Goal: Task Accomplishment & Management: Manage account settings

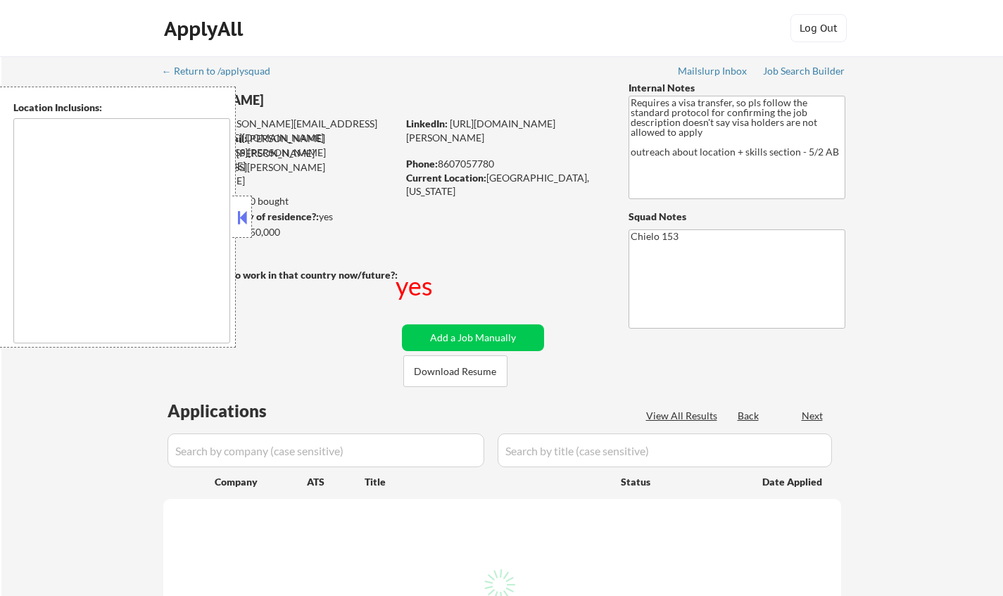
select select ""pending""
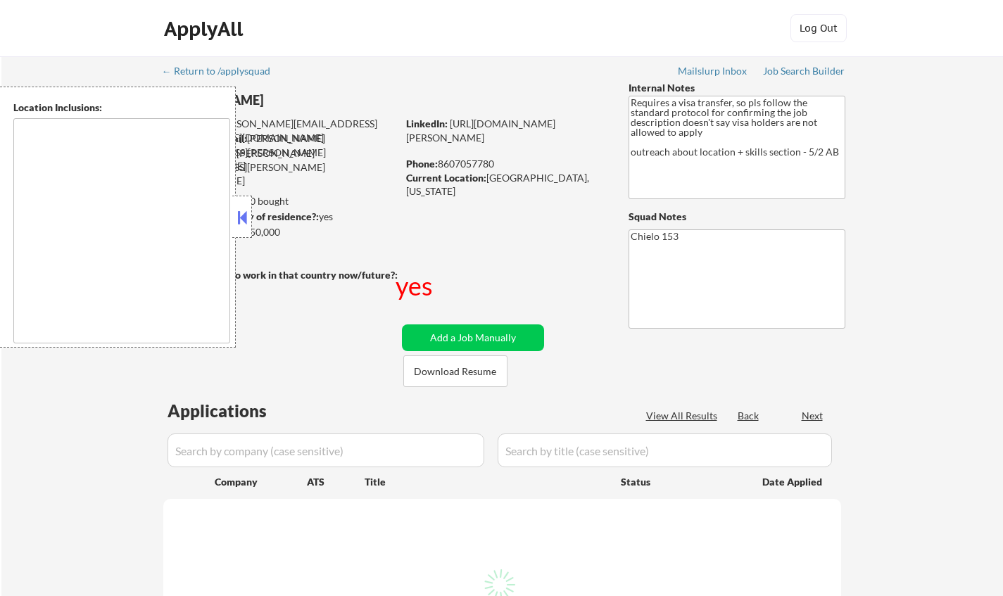
select select ""pending""
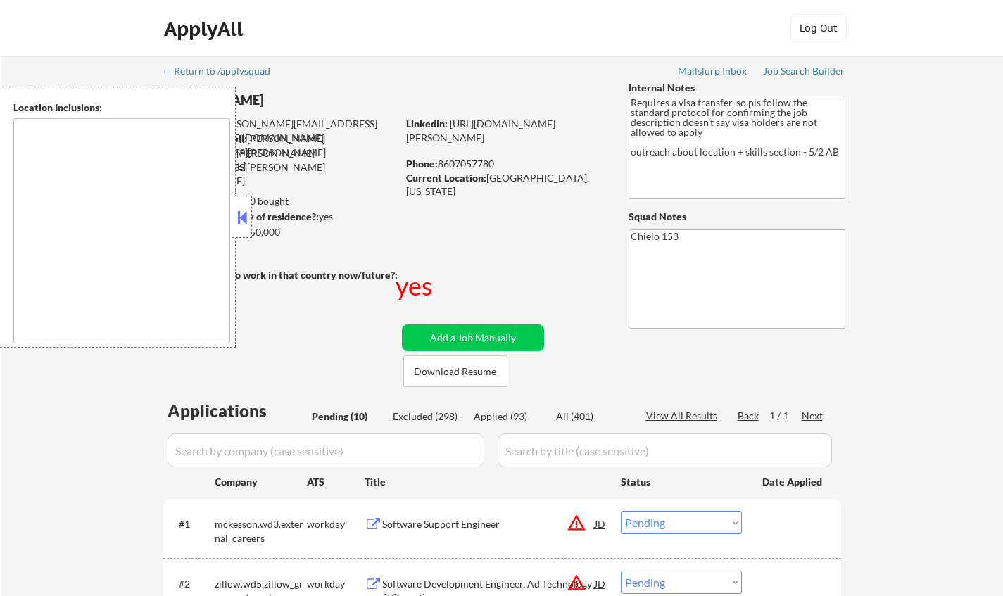
click at [241, 223] on button at bounding box center [241, 217] width 15 height 21
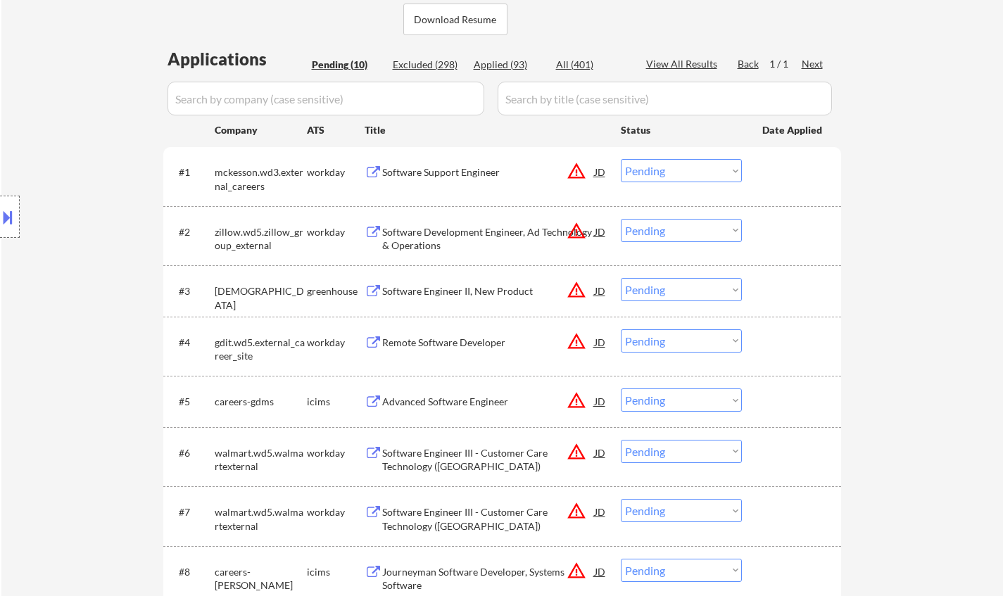
scroll to position [70, 0]
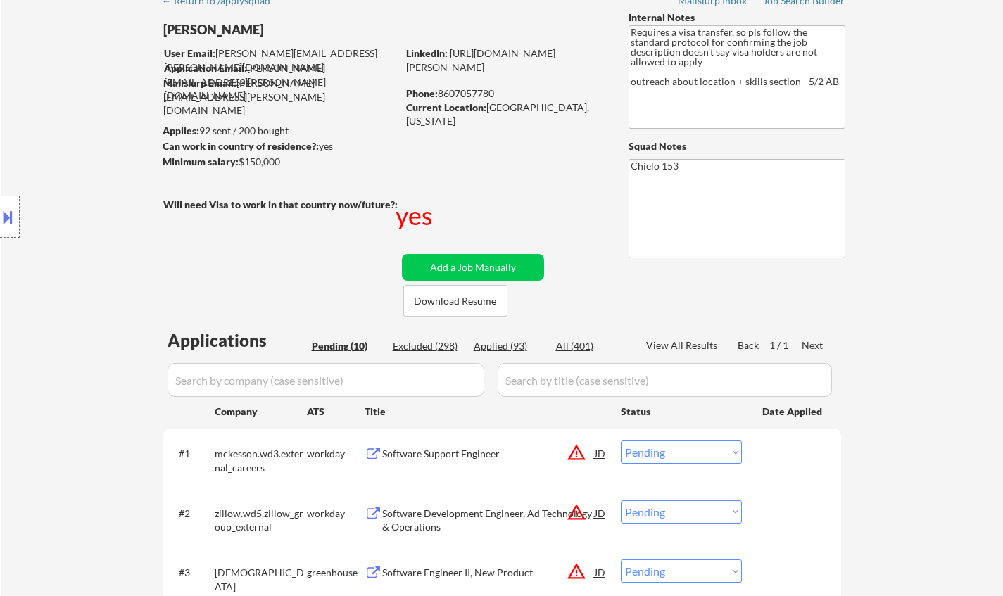
click at [1, 216] on button at bounding box center [7, 217] width 15 height 23
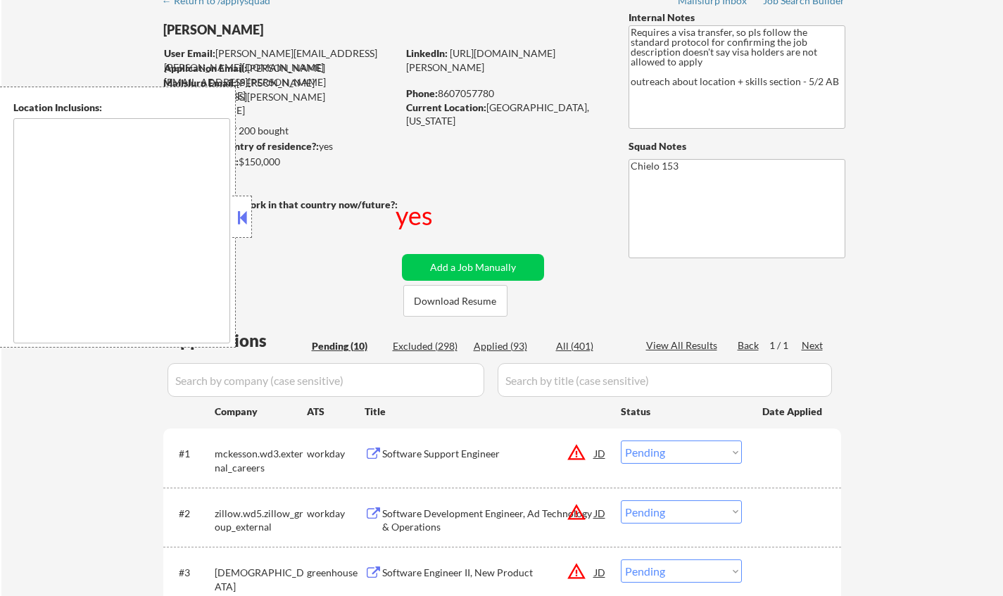
click at [599, 453] on div "JD" at bounding box center [600, 453] width 14 height 25
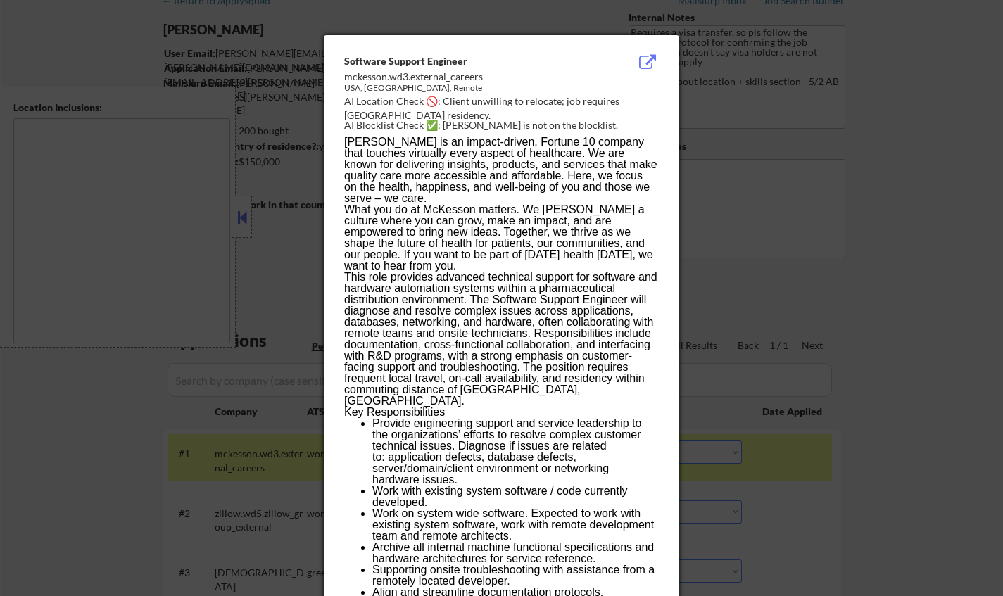
click at [923, 459] on div at bounding box center [501, 298] width 1003 height 596
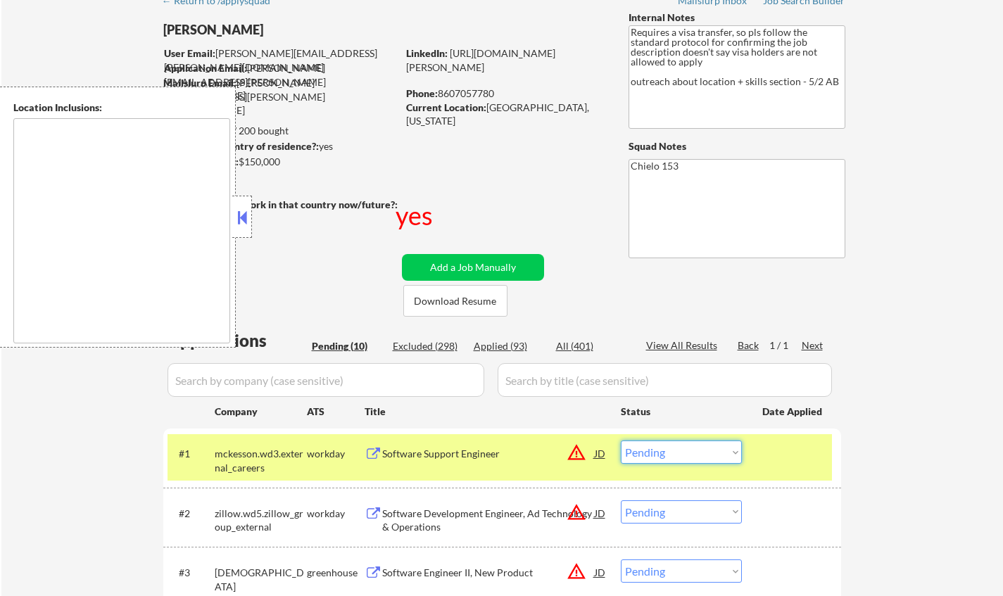
click at [670, 464] on select "Choose an option... Pending Applied Excluded (Questions) Excluded (Expired) Exc…" at bounding box center [681, 452] width 121 height 23
click at [669, 456] on select "Choose an option... Pending Applied Excluded (Questions) Excluded (Expired) Exc…" at bounding box center [681, 452] width 121 height 23
click at [621, 441] on select "Choose an option... Pending Applied Excluded (Questions) Excluded (Expired) Exc…" at bounding box center [681, 452] width 121 height 23
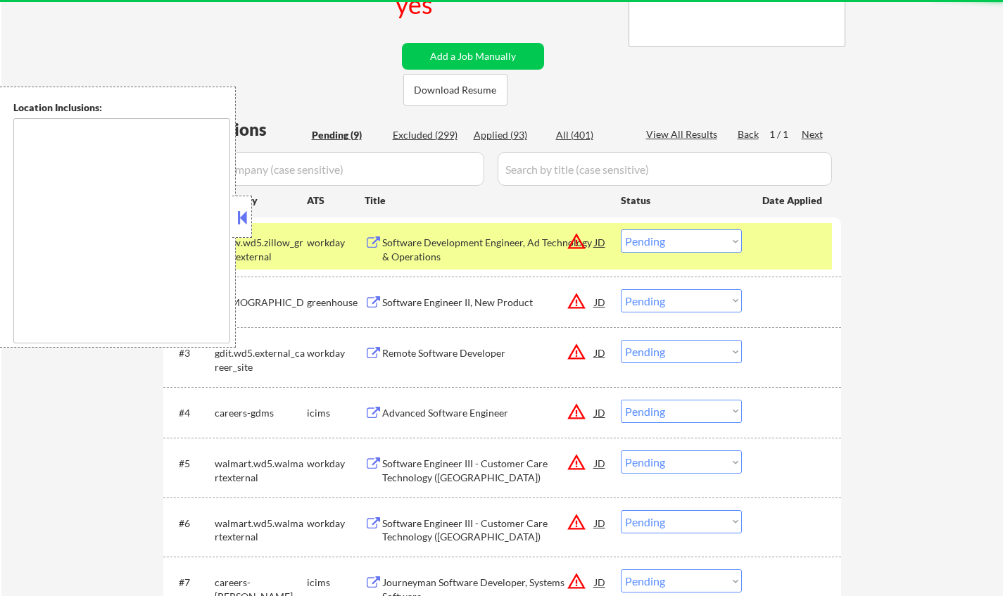
click at [245, 212] on button at bounding box center [241, 217] width 15 height 21
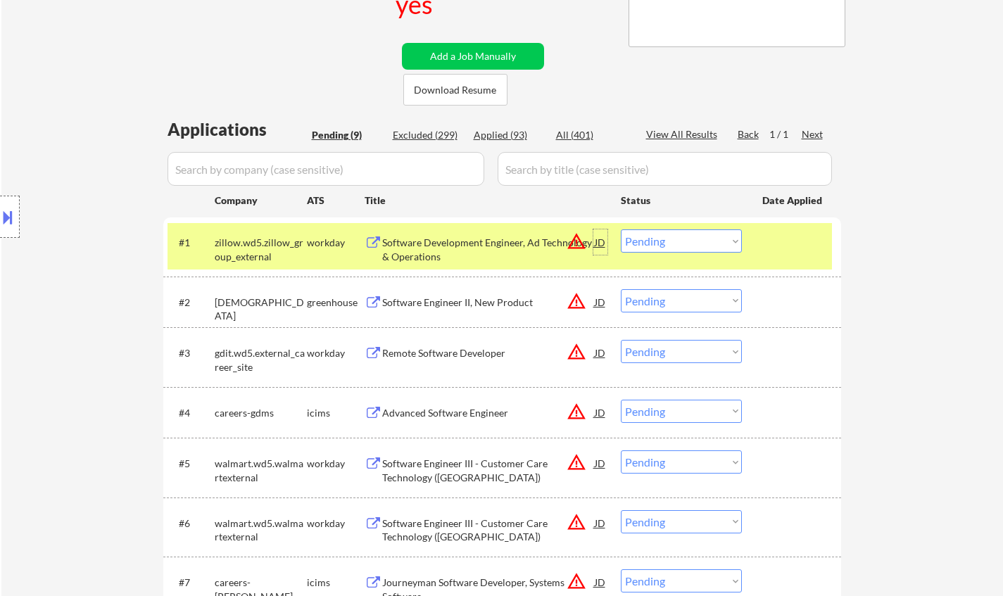
click at [599, 243] on div "JD" at bounding box center [600, 242] width 14 height 25
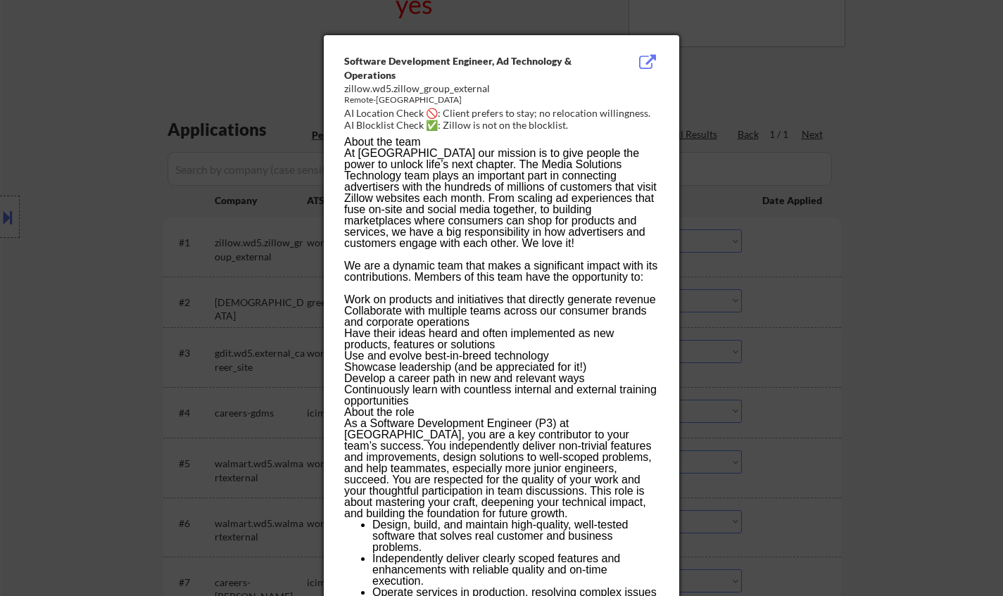
click at [825, 369] on div at bounding box center [501, 298] width 1003 height 596
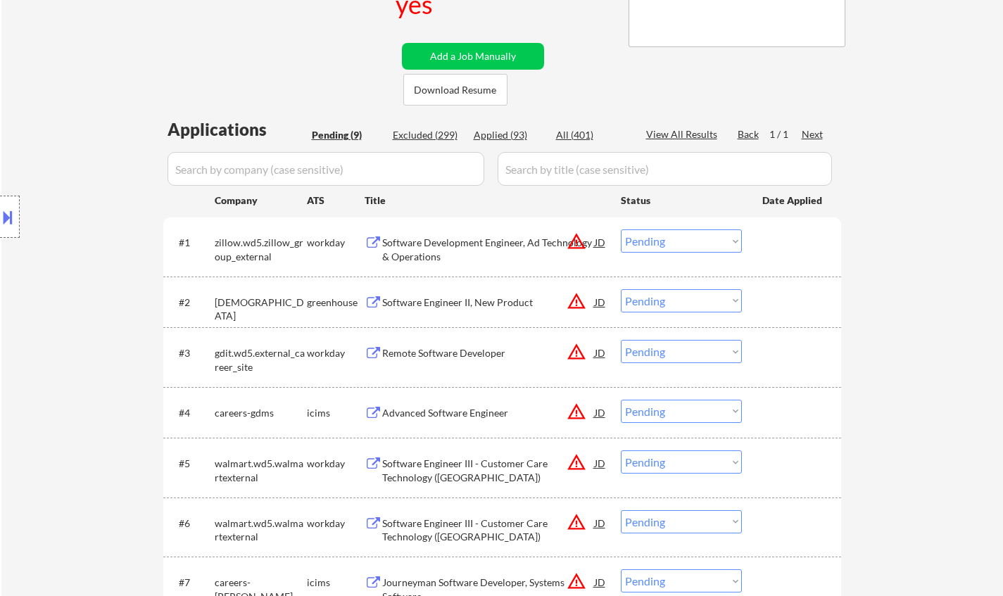
click at [417, 251] on div "Software Development Engineer, Ad Technology & Operations" at bounding box center [488, 249] width 213 height 27
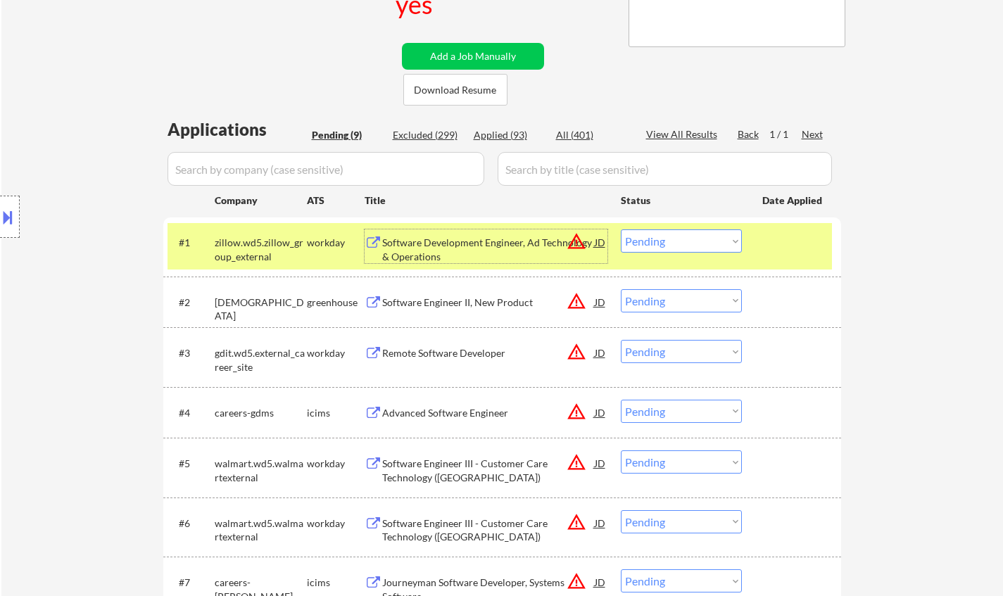
click at [669, 238] on select "Choose an option... Pending Applied Excluded (Questions) Excluded (Expired) Exc…" at bounding box center [681, 241] width 121 height 23
click at [621, 230] on select "Choose an option... Pending Applied Excluded (Questions) Excluded (Expired) Exc…" at bounding box center [681, 241] width 121 height 23
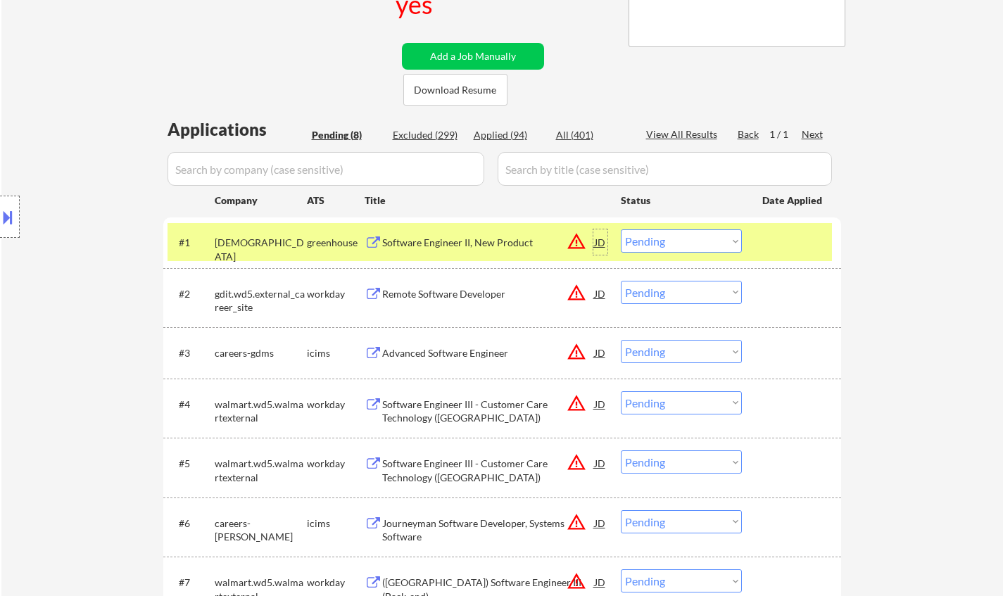
click at [600, 249] on div "JD" at bounding box center [600, 242] width 14 height 25
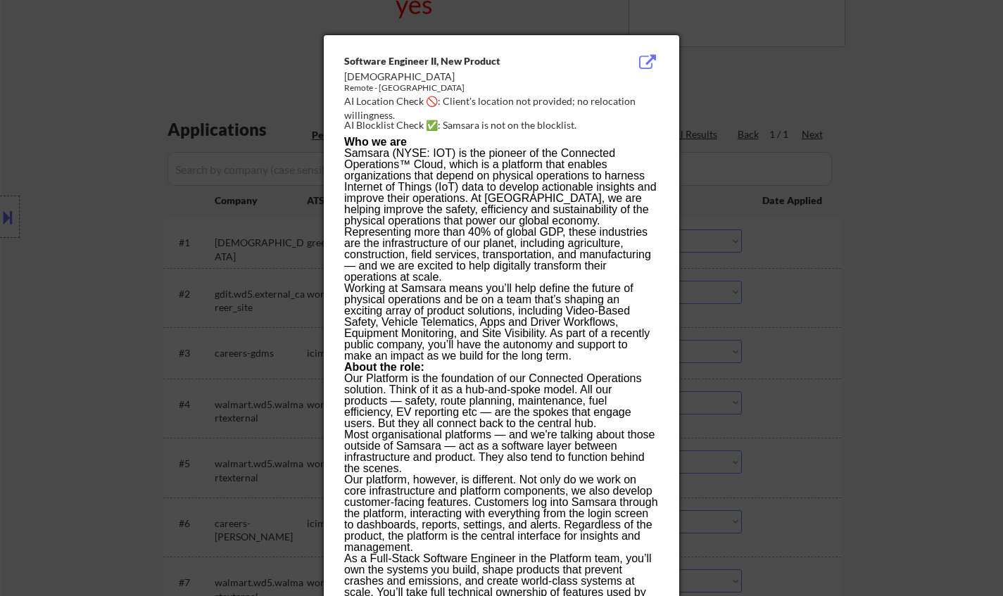
click at [835, 262] on div at bounding box center [501, 298] width 1003 height 596
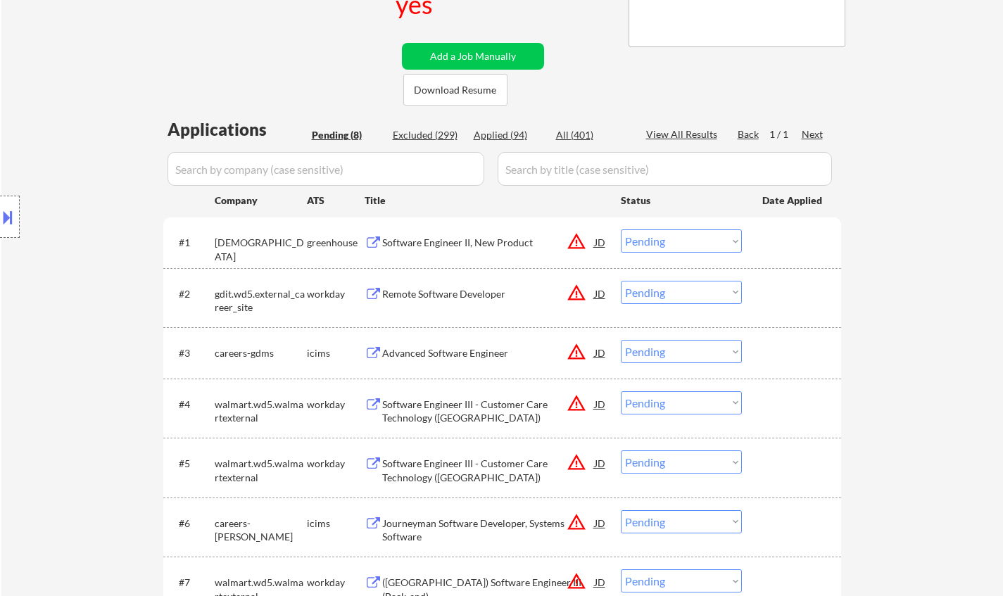
click at [467, 241] on div "Software Engineer II, New Product" at bounding box center [488, 243] width 213 height 14
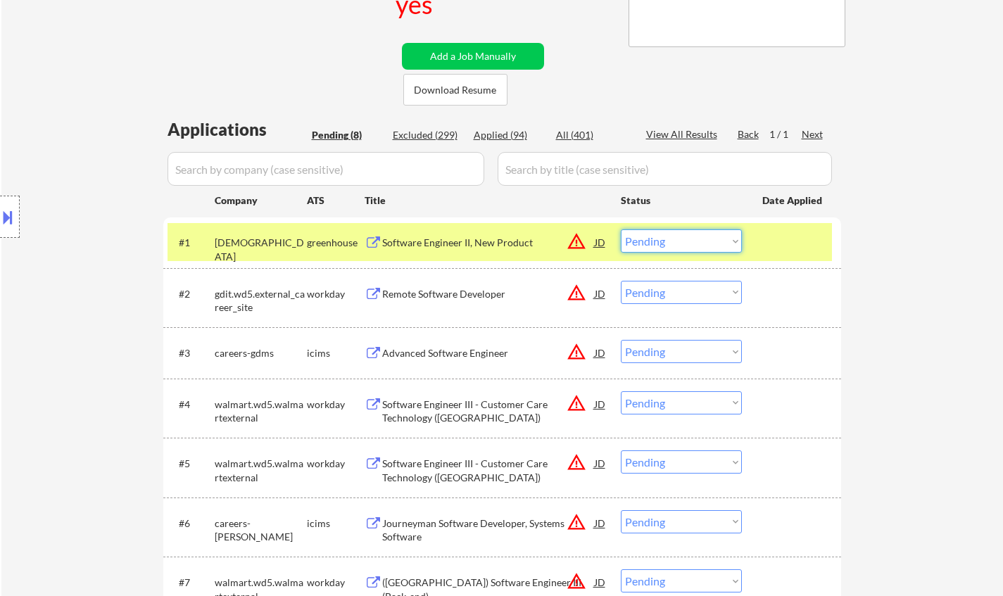
drag, startPoint x: 686, startPoint y: 244, endPoint x: 689, endPoint y: 251, distance: 8.2
click at [686, 244] on select "Choose an option... Pending Applied Excluded (Questions) Excluded (Expired) Exc…" at bounding box center [681, 241] width 121 height 23
click at [621, 230] on select "Choose an option... Pending Applied Excluded (Questions) Excluded (Expired) Exc…" at bounding box center [681, 241] width 121 height 23
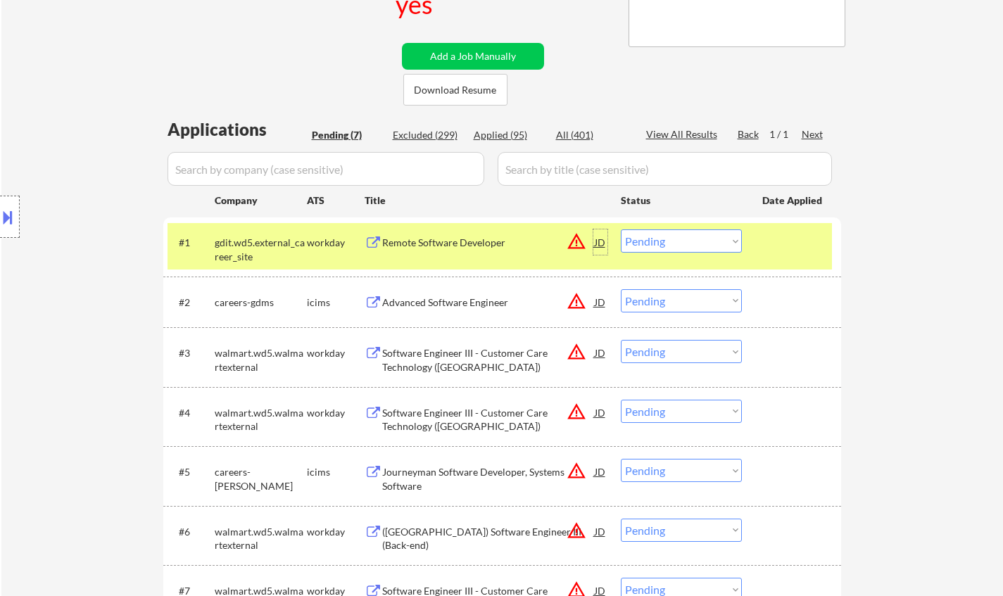
click at [603, 245] on div "JD" at bounding box center [600, 242] width 14 height 25
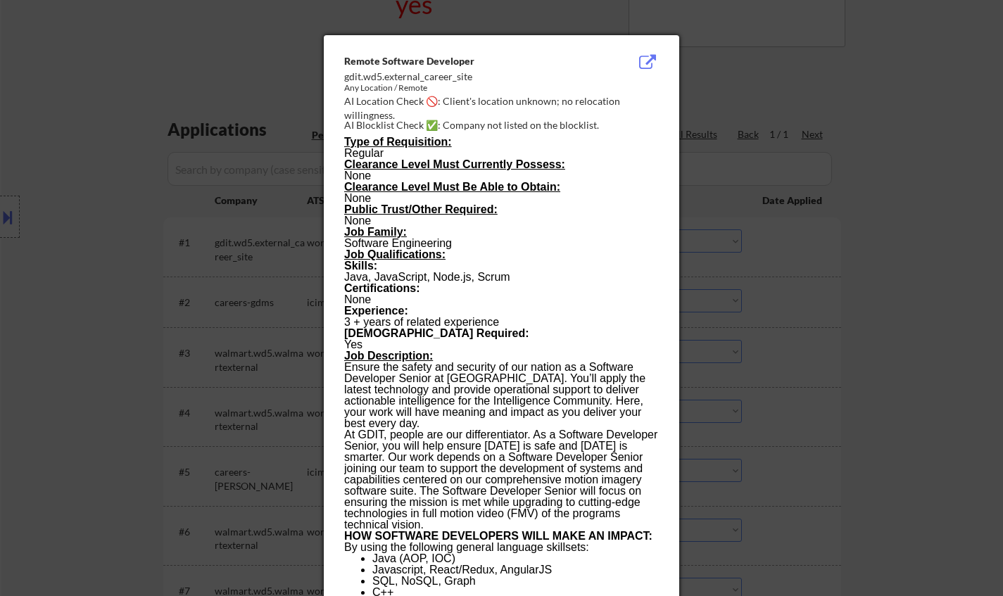
click at [929, 351] on div at bounding box center [501, 298] width 1003 height 596
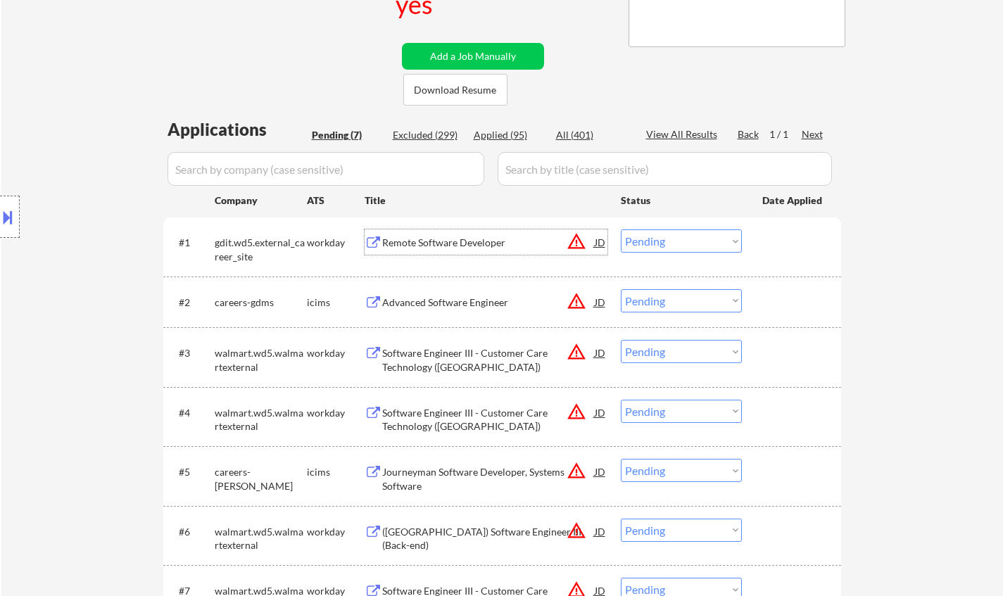
click at [447, 244] on div "Remote Software Developer" at bounding box center [488, 243] width 213 height 14
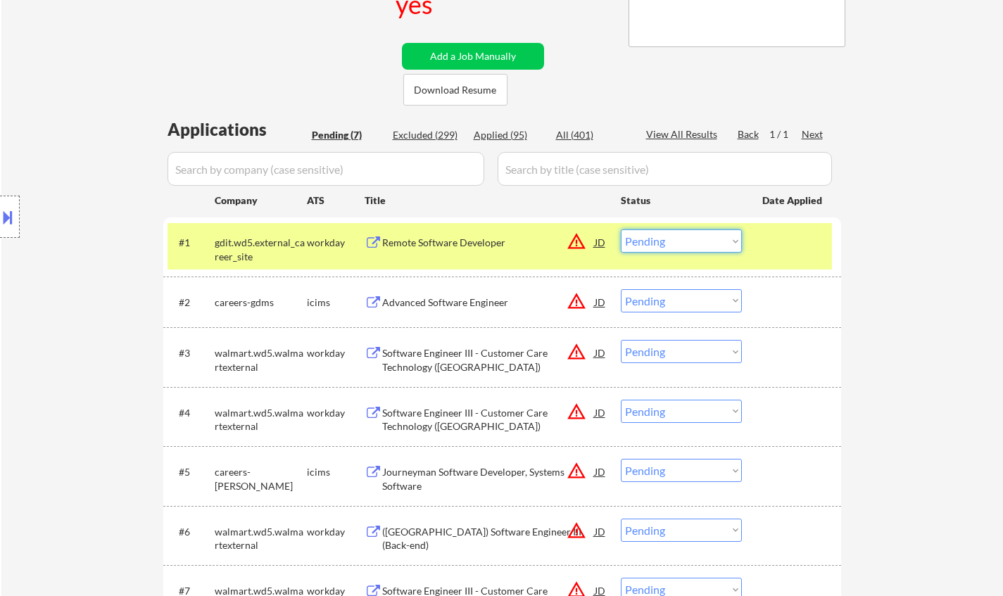
click at [681, 244] on select "Choose an option... Pending Applied Excluded (Questions) Excluded (Expired) Exc…" at bounding box center [681, 241] width 121 height 23
click at [621, 230] on select "Choose an option... Pending Applied Excluded (Questions) Excluded (Expired) Exc…" at bounding box center [681, 241] width 121 height 23
select select ""pending""
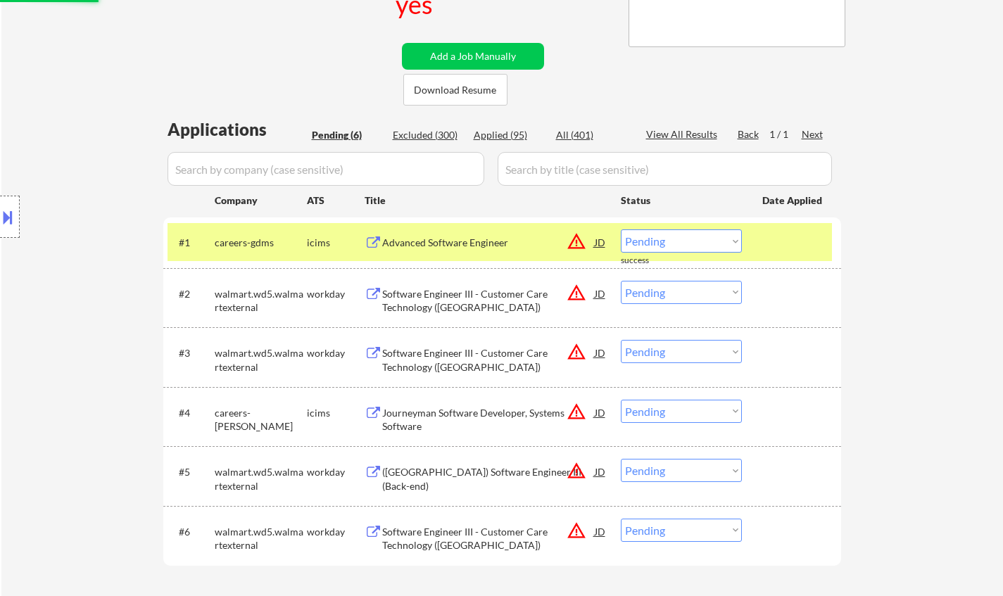
click at [452, 244] on div "Advanced Software Engineer" at bounding box center [488, 243] width 213 height 14
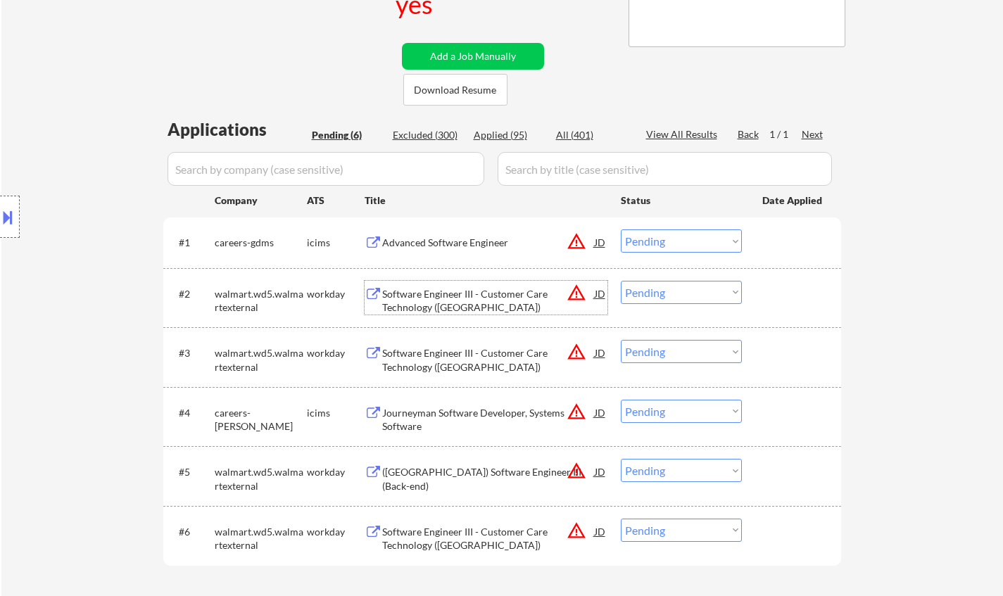
click at [432, 308] on div "Software Engineer III - Customer Care Technology (Bellevue)" at bounding box center [488, 300] width 213 height 27
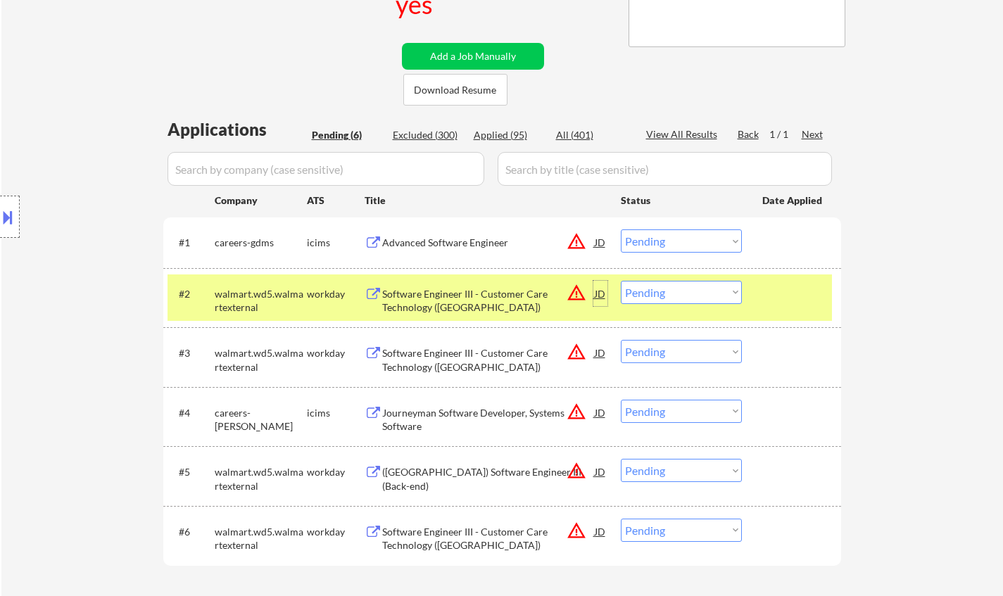
click at [601, 289] on div "JD" at bounding box center [600, 293] width 14 height 25
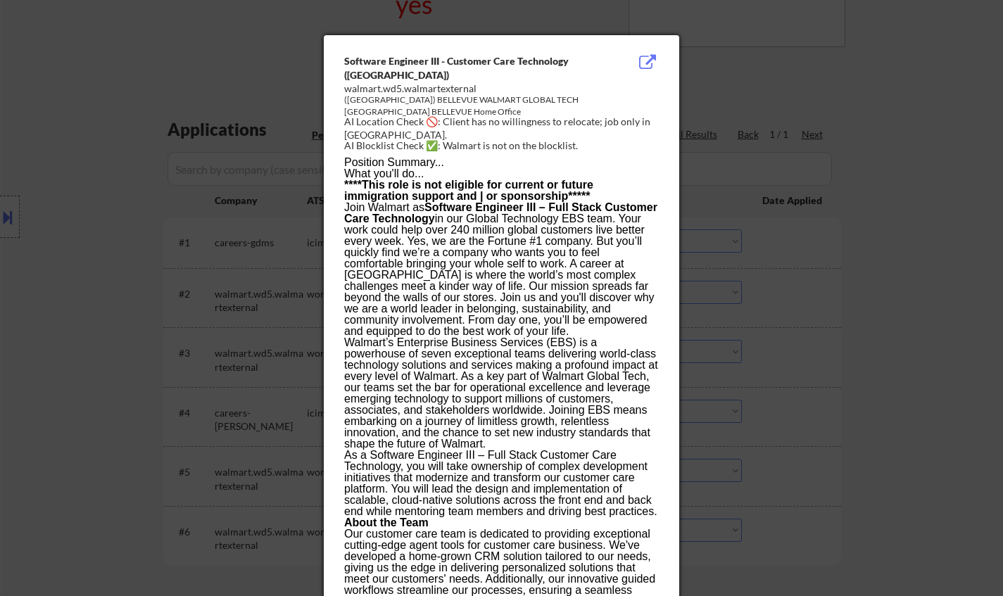
click at [864, 375] on div at bounding box center [501, 298] width 1003 height 596
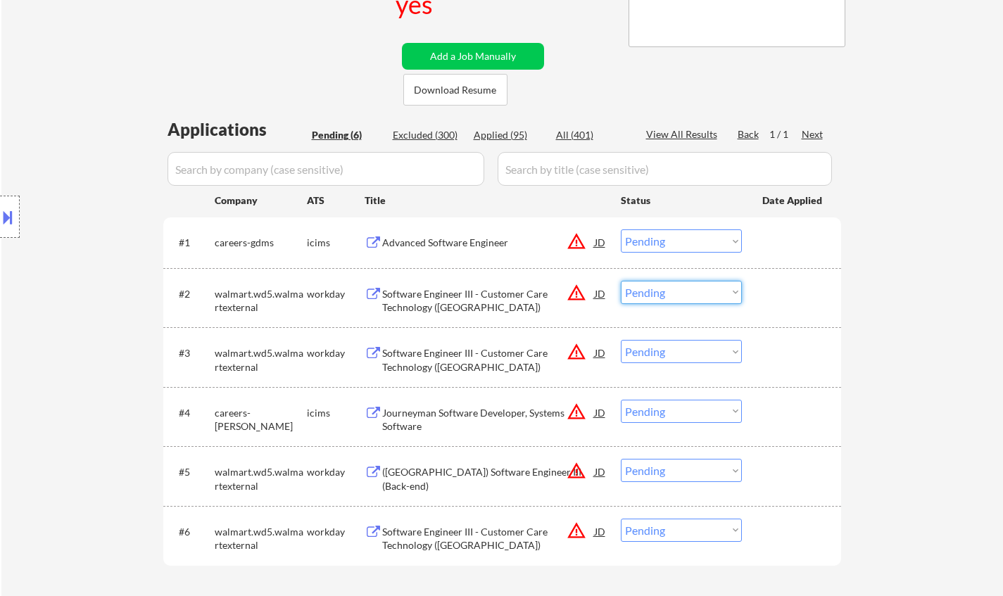
click at [672, 294] on select "Choose an option... Pending Applied Excluded (Questions) Excluded (Expired) Exc…" at bounding box center [681, 292] width 121 height 23
click at [621, 281] on select "Choose an option... Pending Applied Excluded (Questions) Excluded (Expired) Exc…" at bounding box center [681, 292] width 121 height 23
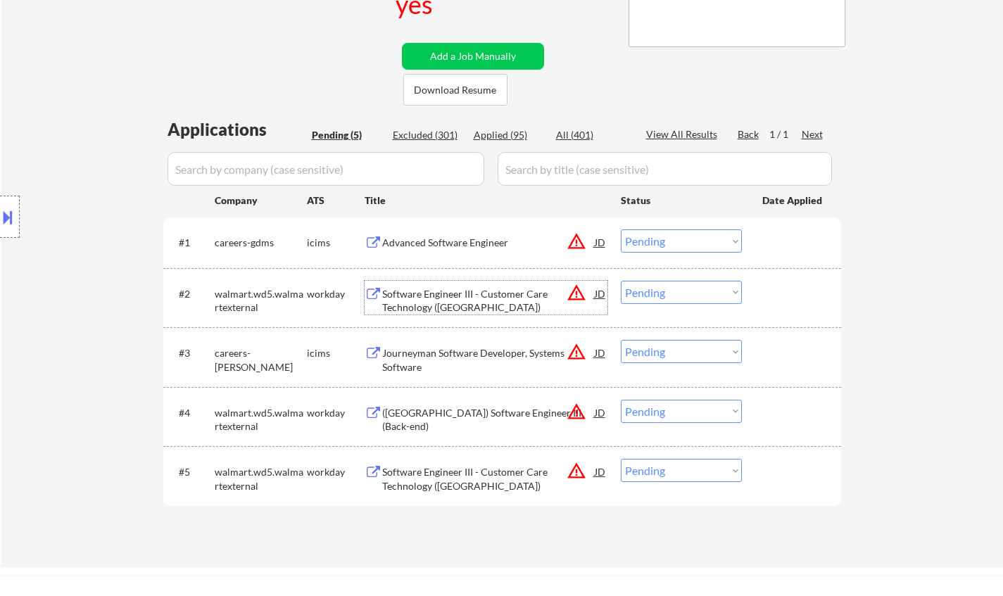
click at [592, 295] on div "Software Engineer III - Customer Care Technology (Sunnyvale)" at bounding box center [488, 300] width 213 height 27
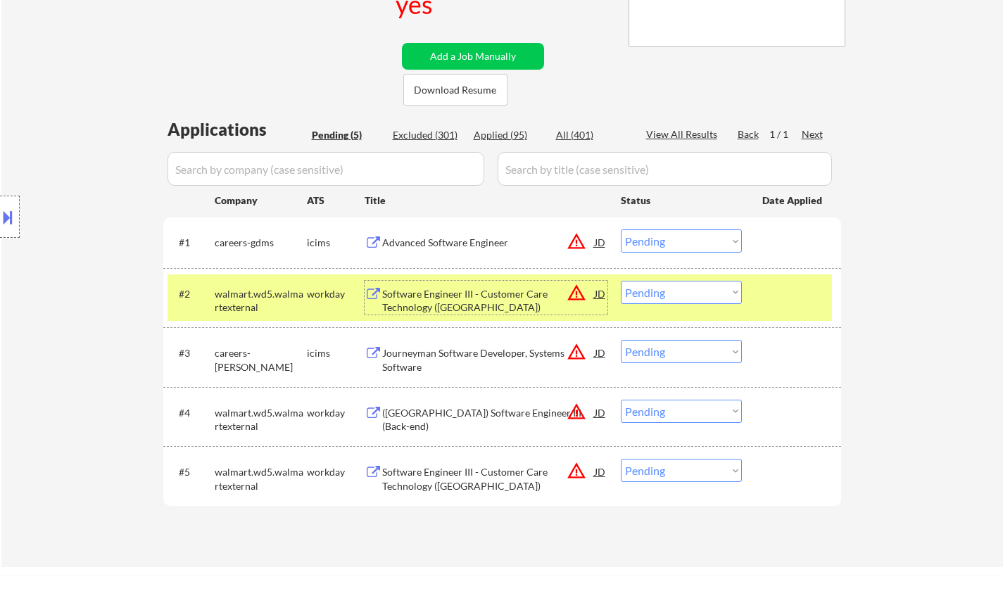
click at [646, 285] on select "Choose an option... Pending Applied Excluded (Questions) Excluded (Expired) Exc…" at bounding box center [681, 292] width 121 height 23
click at [621, 281] on select "Choose an option... Pending Applied Excluded (Questions) Excluded (Expired) Exc…" at bounding box center [681, 292] width 121 height 23
select select ""pending""
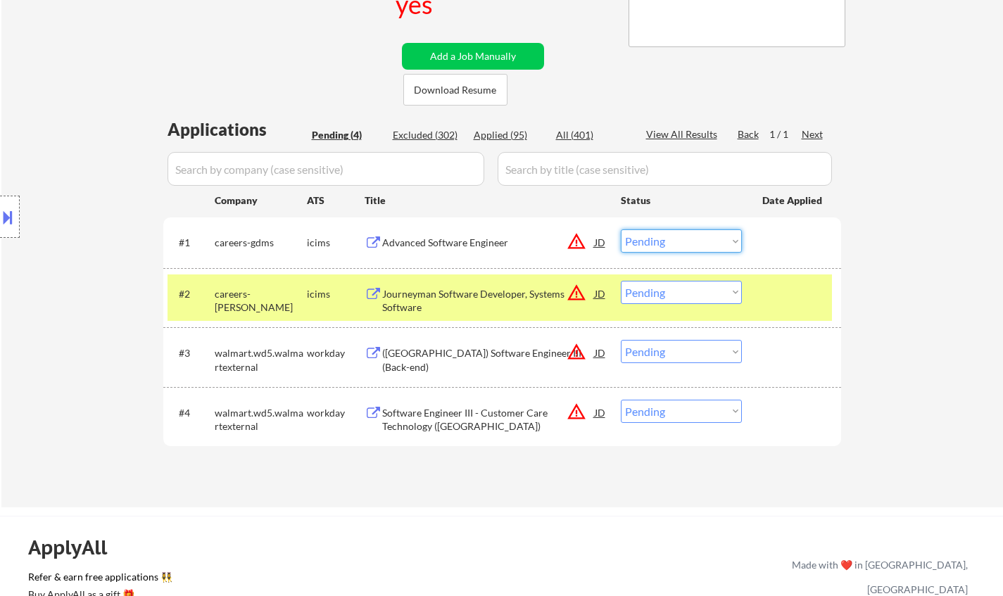
click at [684, 243] on select "Choose an option... Pending Applied Excluded (Questions) Excluded (Expired) Exc…" at bounding box center [681, 241] width 121 height 23
click at [621, 230] on select "Choose an option... Pending Applied Excluded (Questions) Excluded (Expired) Exc…" at bounding box center [681, 241] width 121 height 23
select select ""pending""
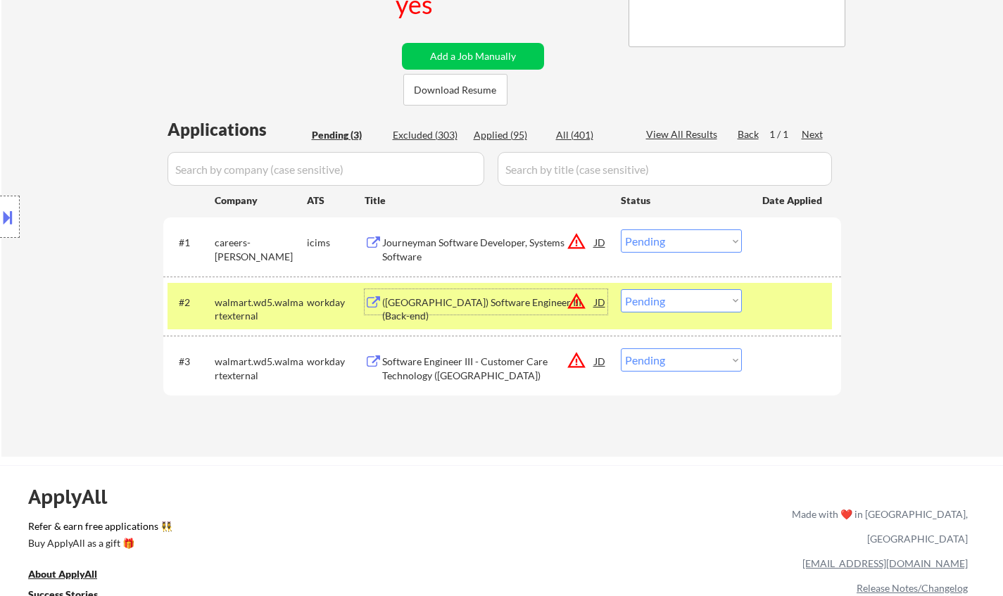
click at [456, 296] on div "(USA) Software Engineer III (Back-end)" at bounding box center [488, 309] width 213 height 27
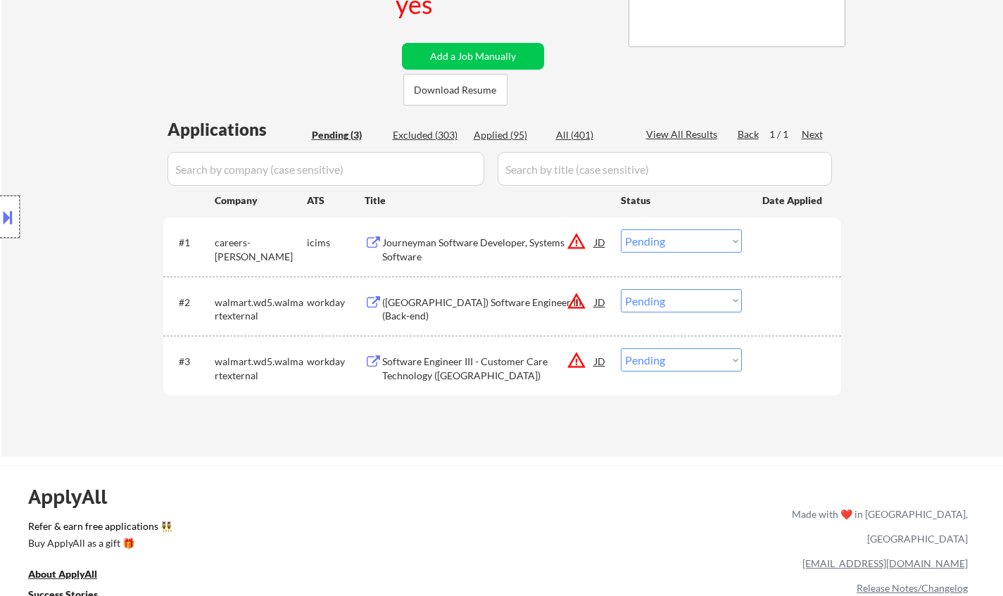
click at [0, 200] on div at bounding box center [10, 217] width 20 height 42
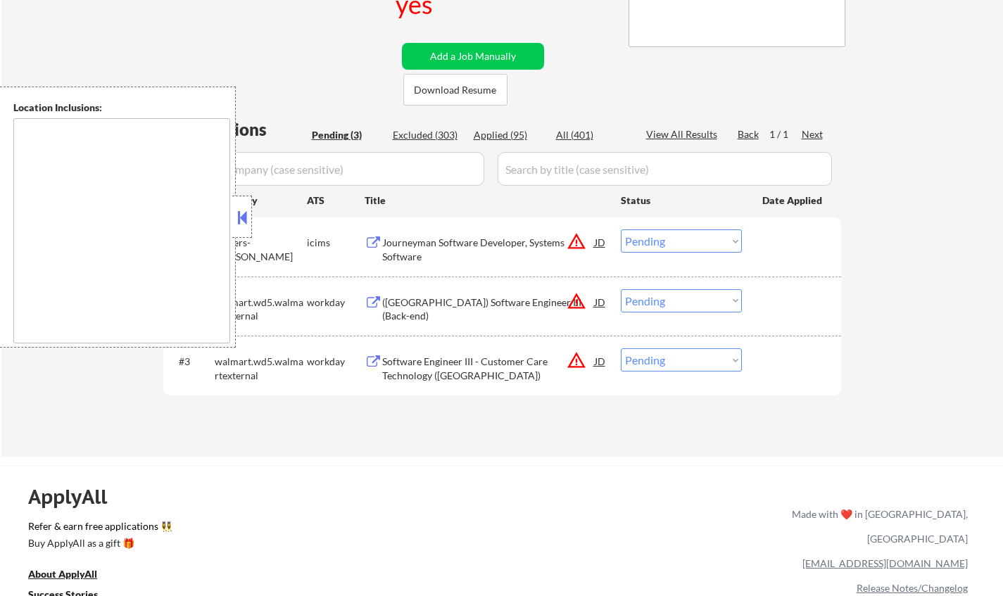
click at [241, 209] on button at bounding box center [241, 217] width 15 height 21
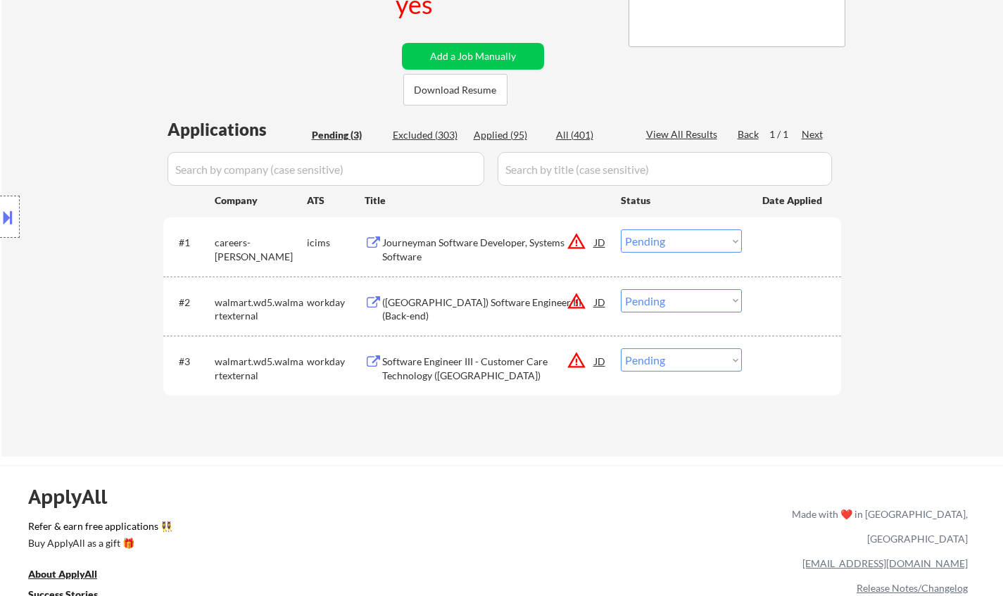
drag, startPoint x: 658, startPoint y: 303, endPoint x: 672, endPoint y: 312, distance: 16.8
click at [658, 303] on select "Choose an option... Pending Applied Excluded (Questions) Excluded (Expired) Exc…" at bounding box center [681, 300] width 121 height 23
click at [621, 289] on select "Choose an option... Pending Applied Excluded (Questions) Excluded (Expired) Exc…" at bounding box center [681, 300] width 121 height 23
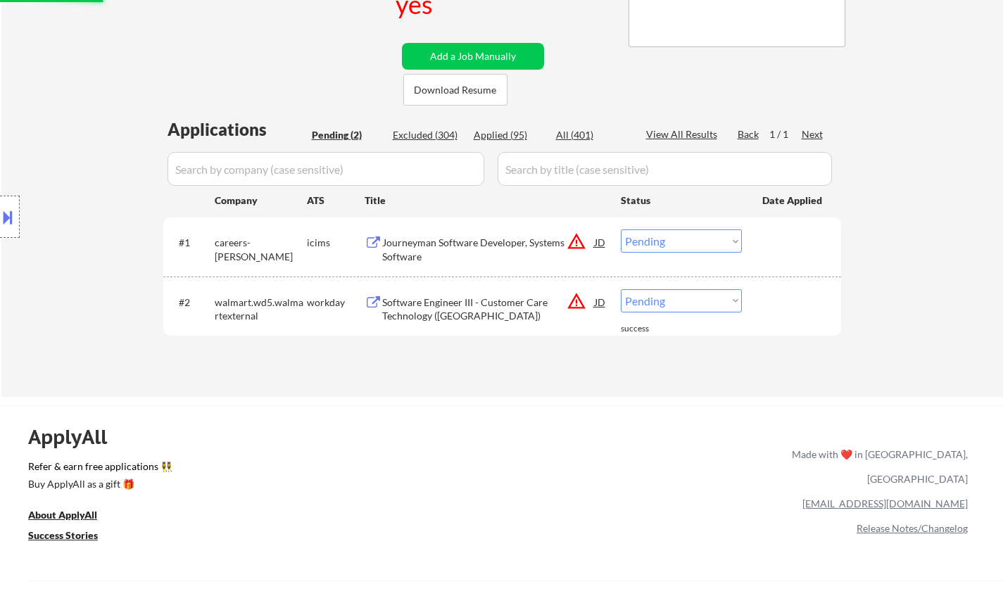
click at [689, 365] on div "Applications Pending (2) Excluded (304) Applied (95) All (401) View All Results…" at bounding box center [502, 244] width 678 height 253
click at [687, 302] on select "Choose an option... Pending Applied Excluded (Questions) Excluded (Expired) Exc…" at bounding box center [681, 300] width 121 height 23
select select ""excluded__location_""
click at [621, 289] on select "Choose an option... Pending Applied Excluded (Questions) Excluded (Expired) Exc…" at bounding box center [681, 300] width 121 height 23
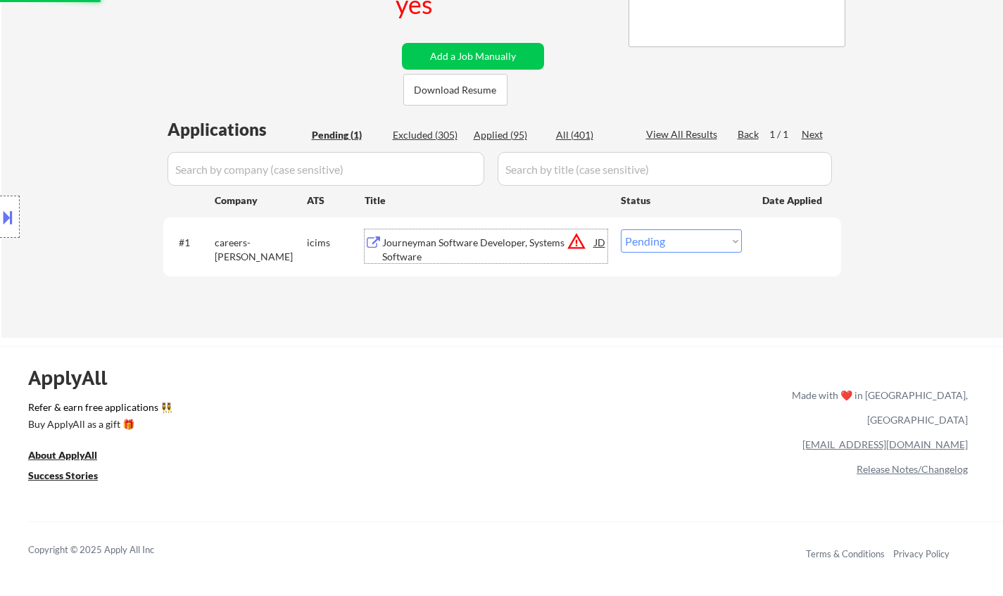
click at [460, 243] on div "Journeyman Software Developer, Systems Software" at bounding box center [488, 249] width 213 height 27
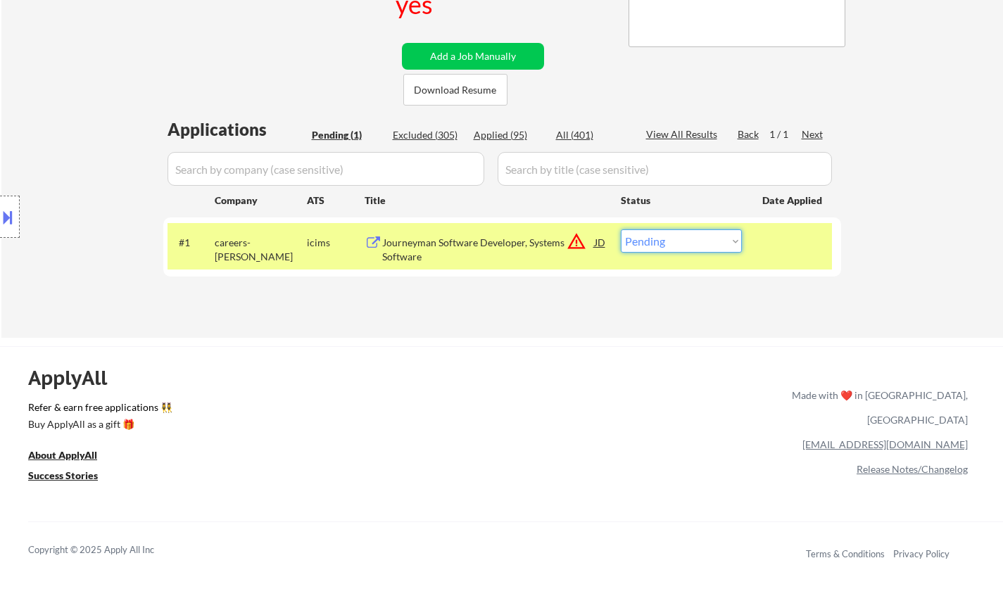
click at [704, 249] on select "Choose an option... Pending Applied Excluded (Questions) Excluded (Expired) Exc…" at bounding box center [681, 241] width 121 height 23
select select ""excluded__salary_""
click at [621, 230] on select "Choose an option... Pending Applied Excluded (Questions) Excluded (Expired) Exc…" at bounding box center [681, 241] width 121 height 23
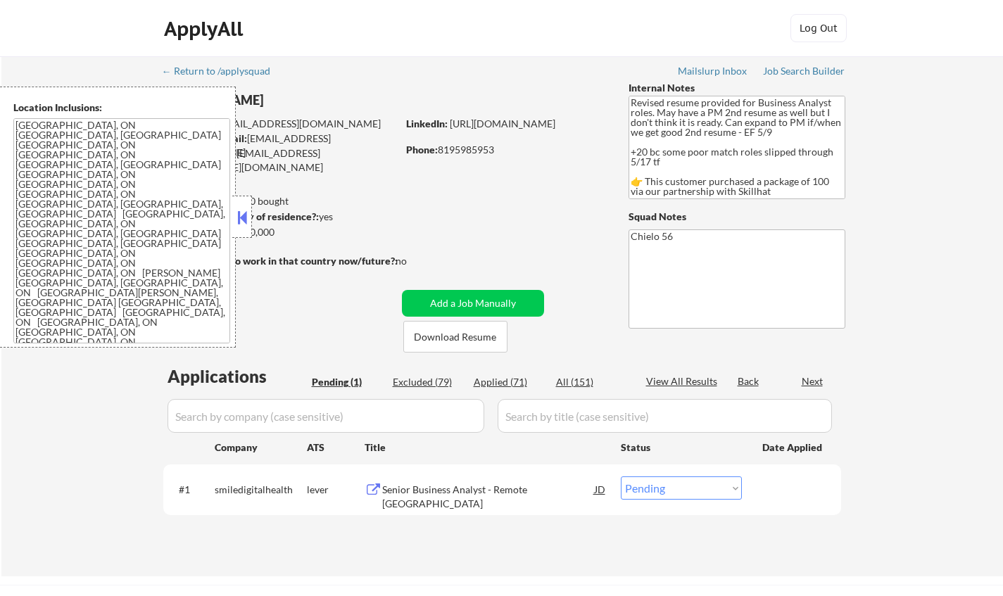
click at [235, 218] on button at bounding box center [241, 217] width 15 height 21
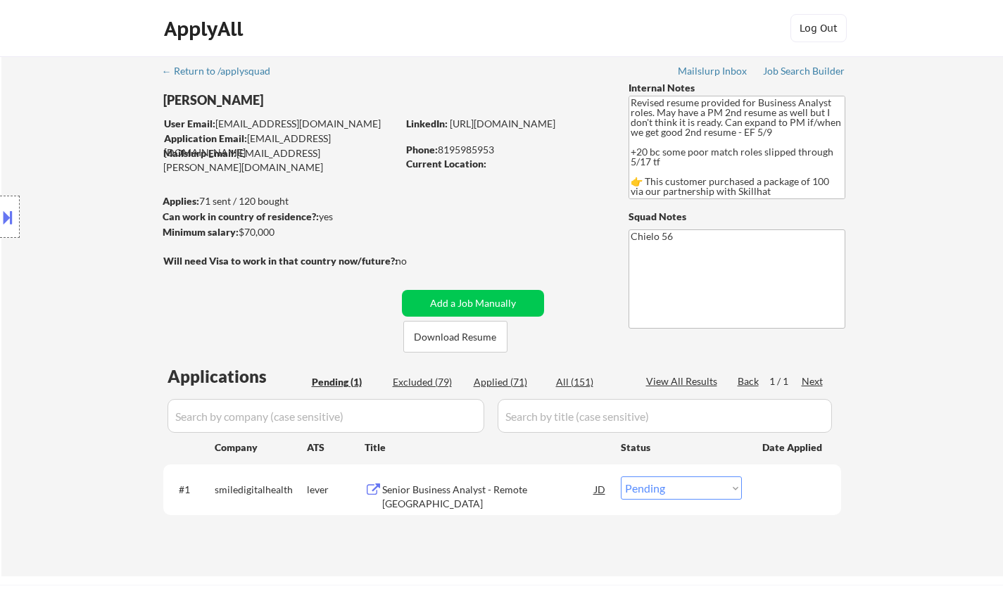
scroll to position [141, 0]
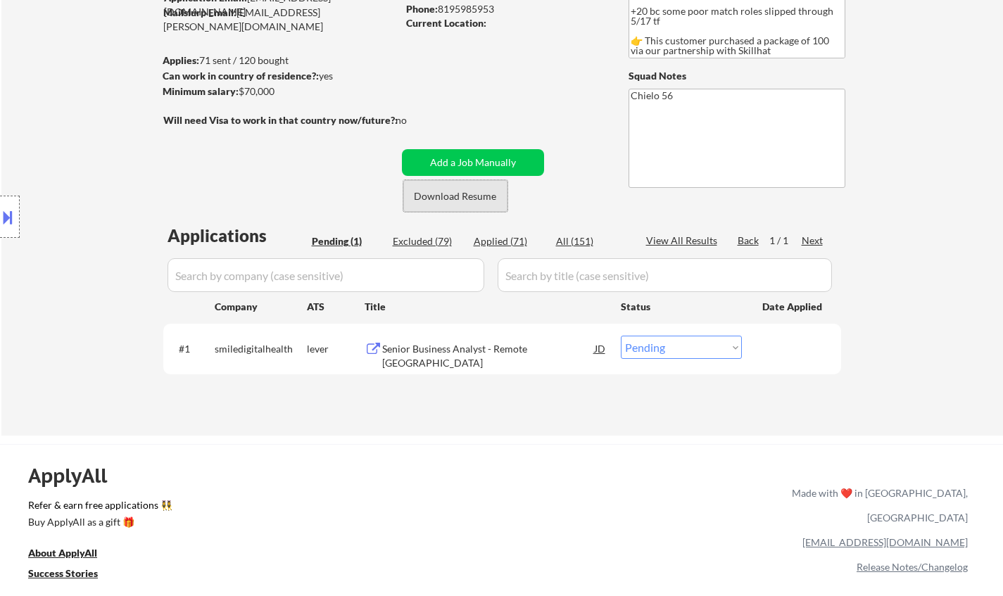
click at [461, 199] on button "Download Resume" at bounding box center [455, 196] width 104 height 32
click at [455, 351] on div "Senior Business Analyst - Remote Canada" at bounding box center [488, 355] width 213 height 27
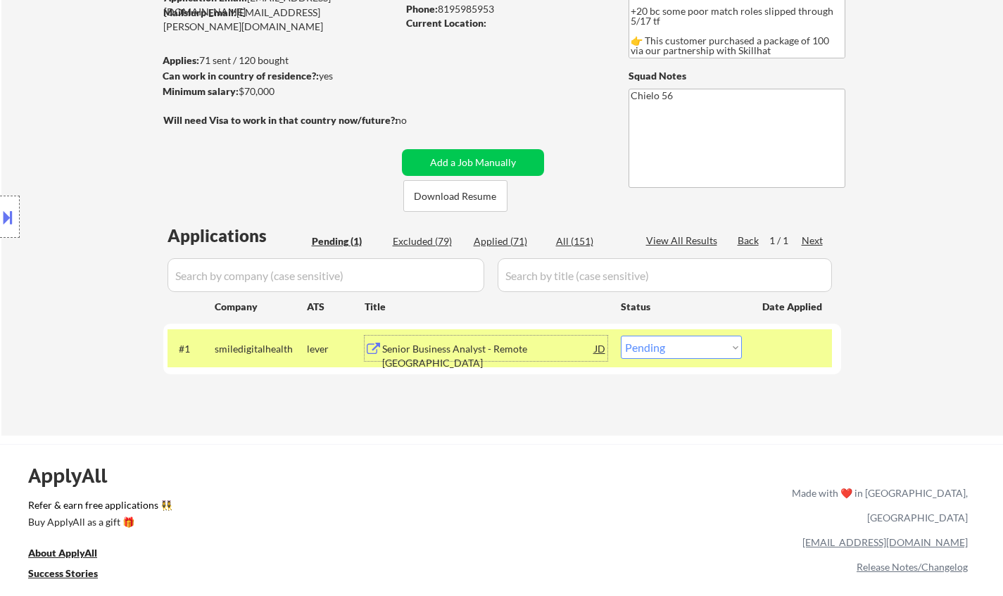
drag, startPoint x: 685, startPoint y: 351, endPoint x: 692, endPoint y: 358, distance: 10.5
click at [685, 351] on select "Choose an option... Pending Applied Excluded (Questions) Excluded (Expired) Exc…" at bounding box center [681, 347] width 121 height 23
select select ""excluded""
click at [621, 336] on select "Choose an option... Pending Applied Excluded (Questions) Excluded (Expired) Exc…" at bounding box center [681, 347] width 121 height 23
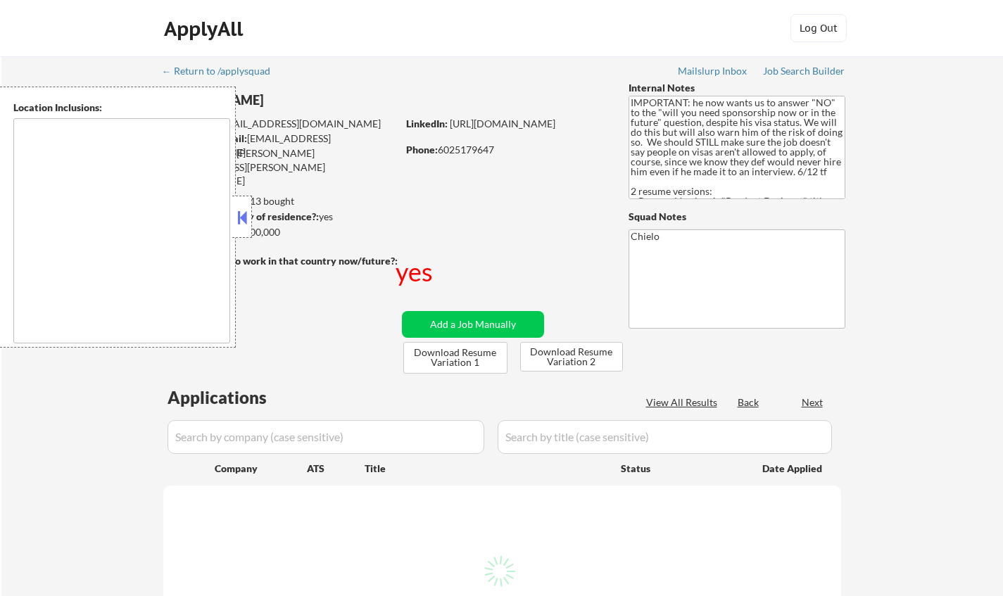
type textarea "country:[GEOGRAPHIC_DATA]"
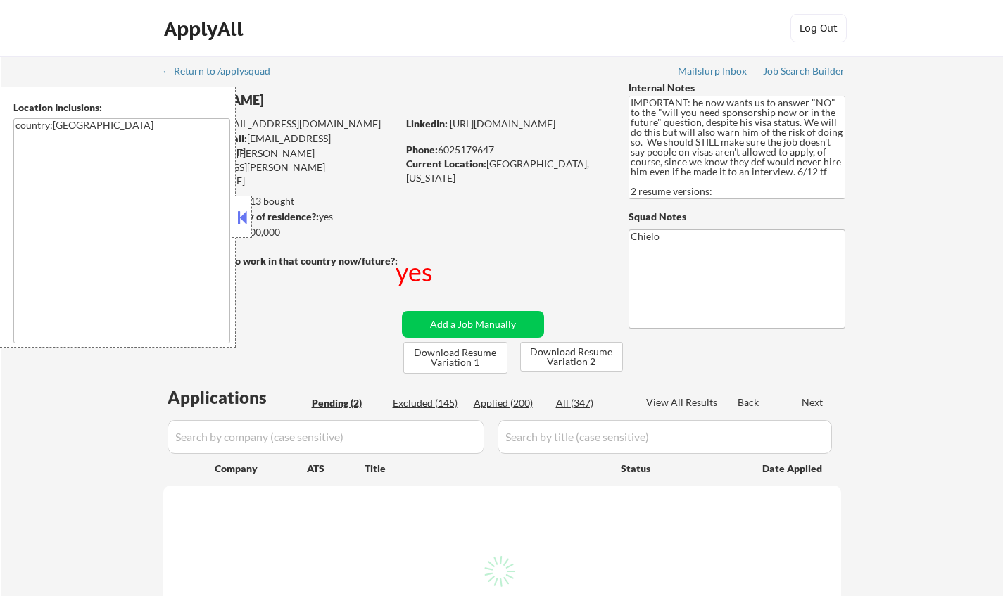
select select ""pending""
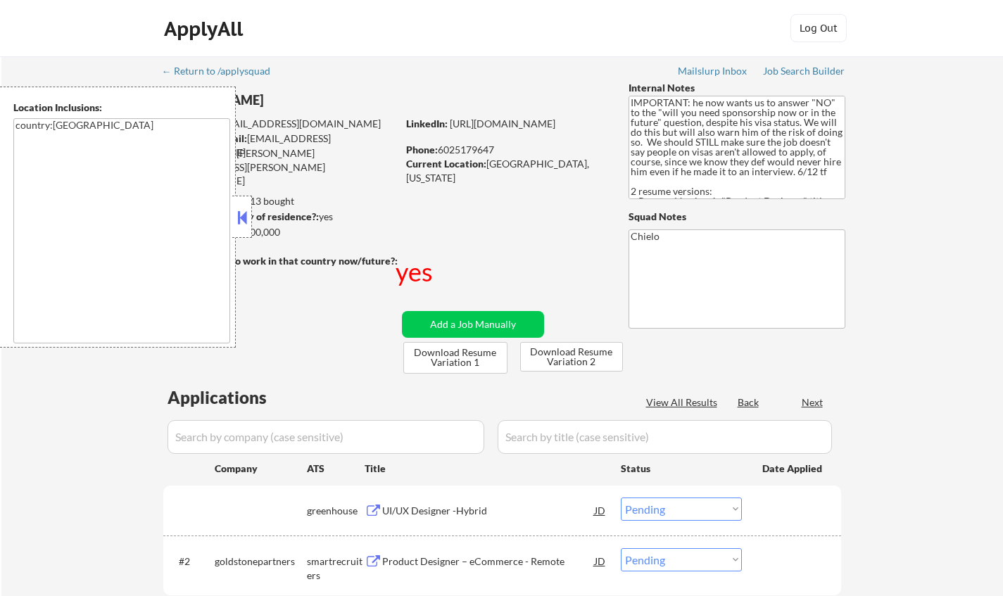
select select ""pending""
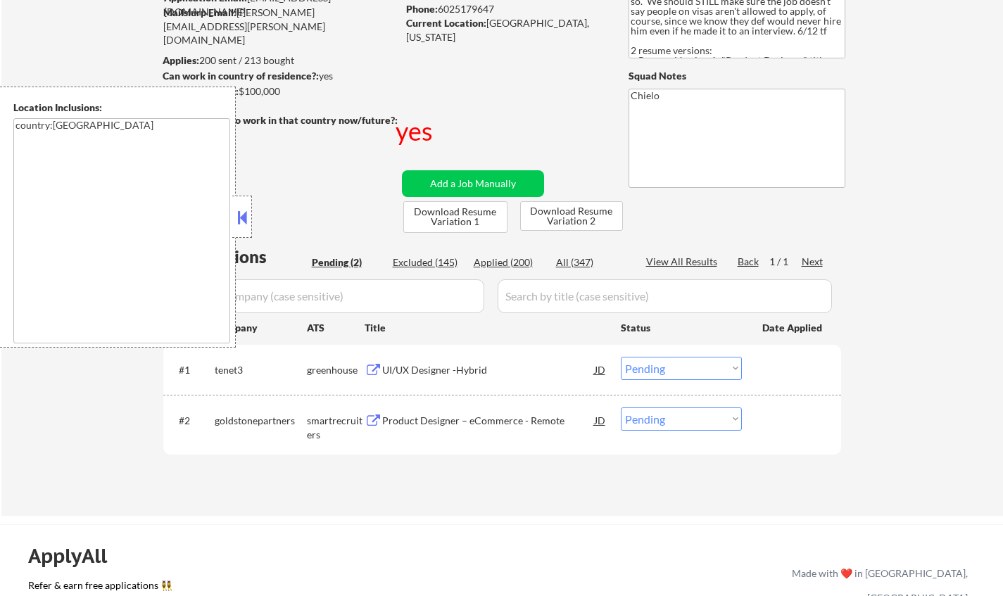
click at [242, 220] on button at bounding box center [241, 217] width 15 height 21
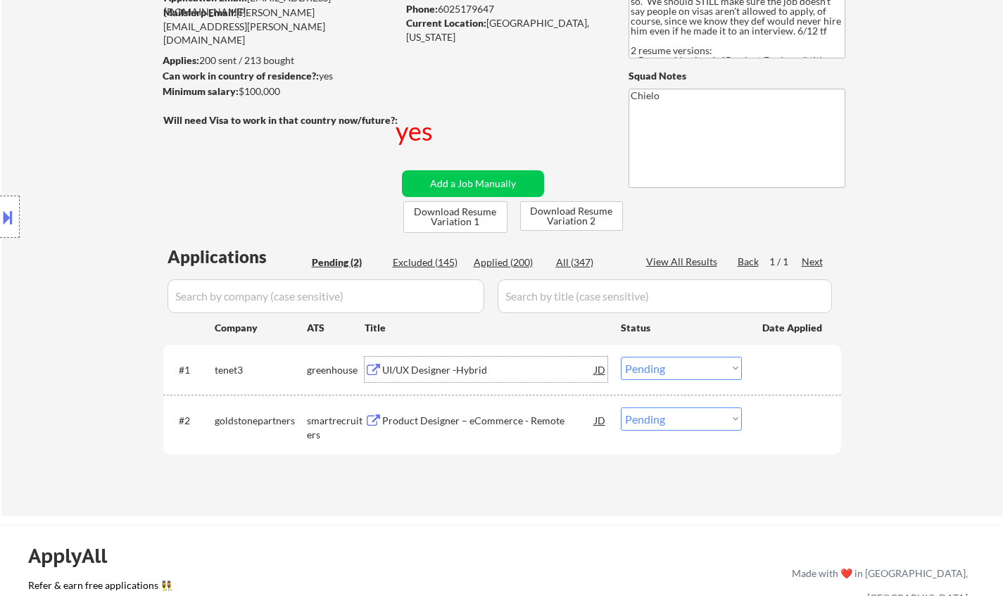
click at [413, 365] on div "UI/UX Designer -Hybrid" at bounding box center [488, 370] width 213 height 14
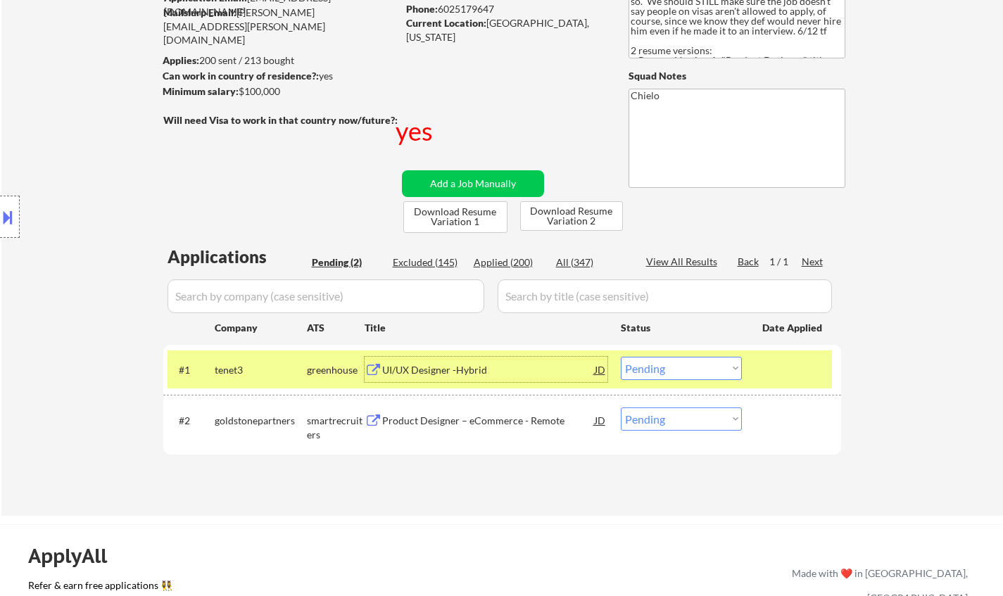
click at [18, 213] on div at bounding box center [10, 217] width 20 height 42
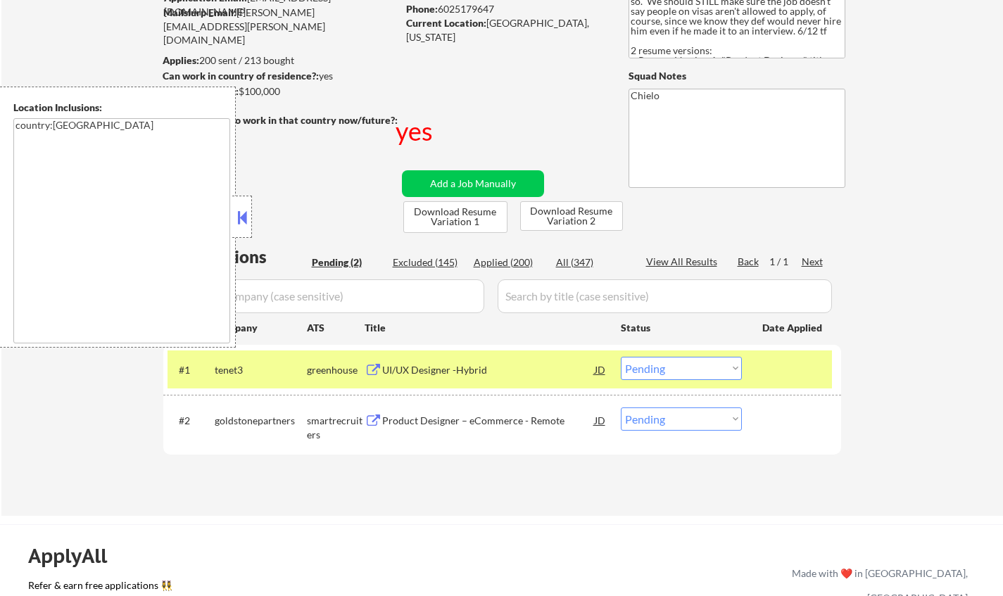
click at [246, 213] on button at bounding box center [241, 217] width 15 height 21
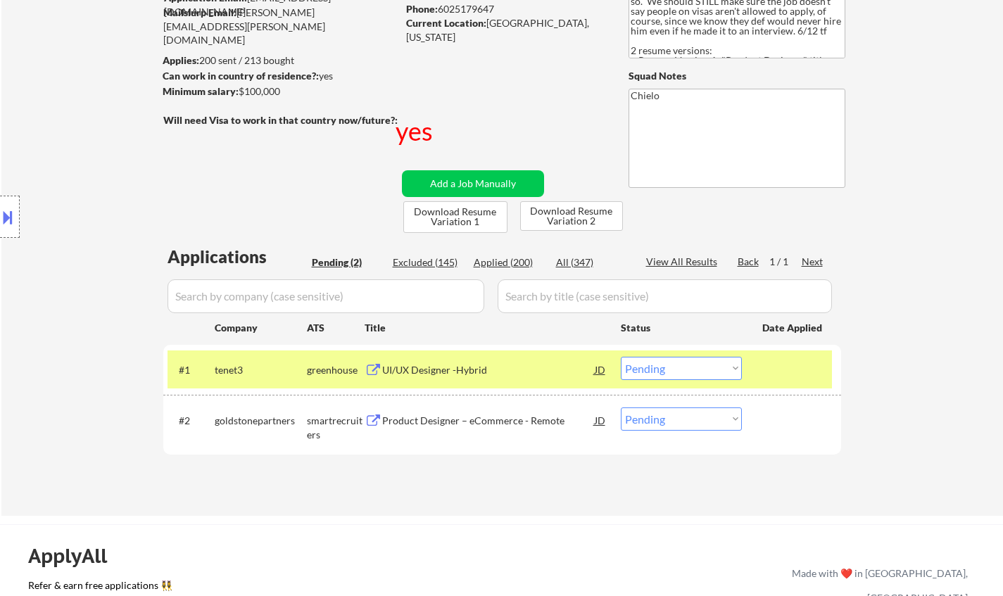
drag, startPoint x: 686, startPoint y: 368, endPoint x: 693, endPoint y: 375, distance: 10.0
click at [686, 367] on select "Choose an option... Pending Applied Excluded (Questions) Excluded (Expired) Exc…" at bounding box center [681, 368] width 121 height 23
click at [621, 357] on select "Choose an option... Pending Applied Excluded (Questions) Excluded (Expired) Exc…" at bounding box center [681, 368] width 121 height 23
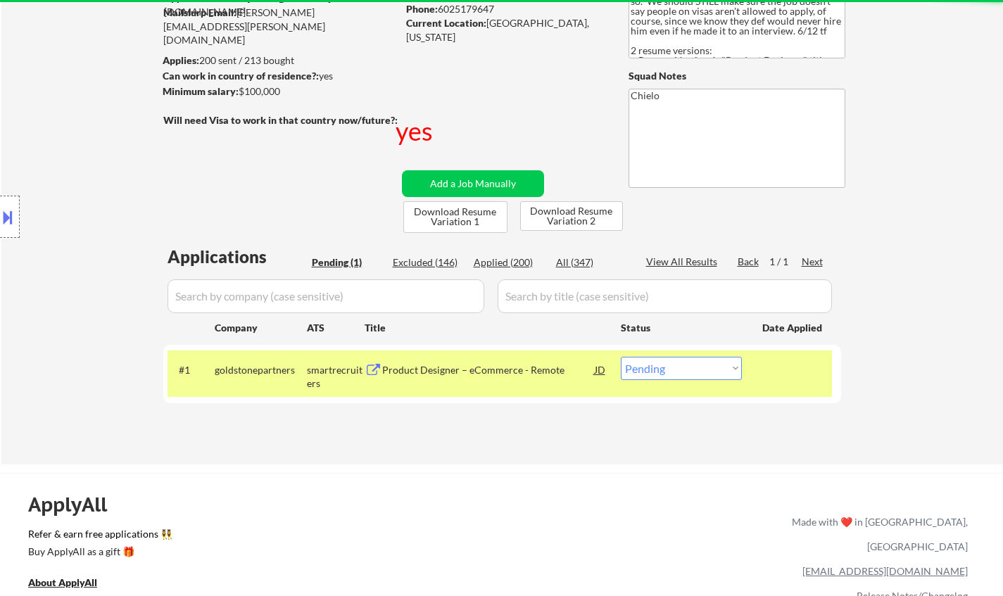
click at [489, 373] on div "Product Designer – eCommerce - Remote" at bounding box center [488, 370] width 213 height 14
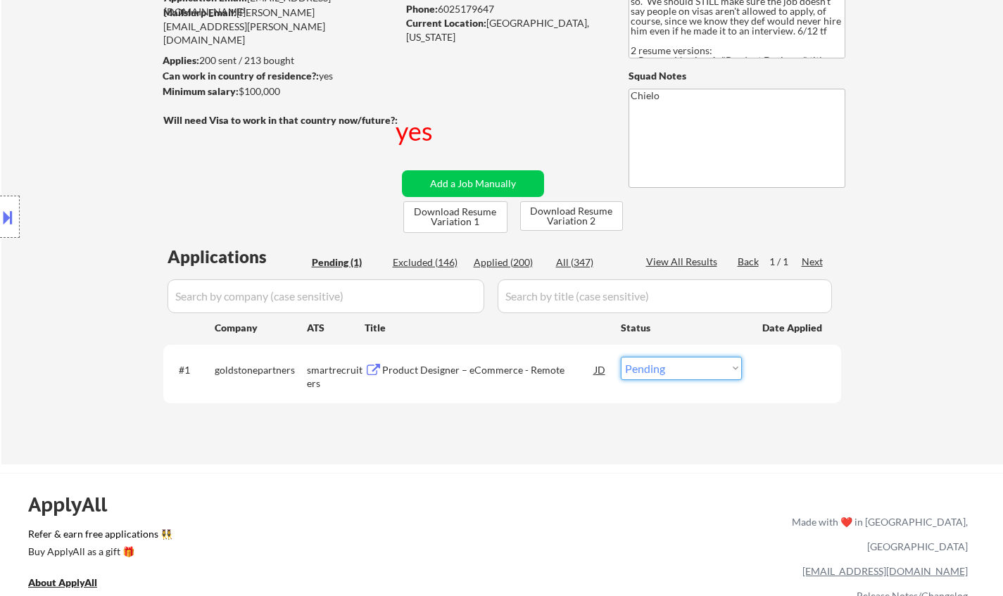
click at [699, 362] on select "Choose an option... Pending Applied Excluded (Questions) Excluded (Expired) Exc…" at bounding box center [681, 368] width 121 height 23
select select ""applied""
click at [621, 357] on select "Choose an option... Pending Applied Excluded (Questions) Excluded (Expired) Exc…" at bounding box center [681, 368] width 121 height 23
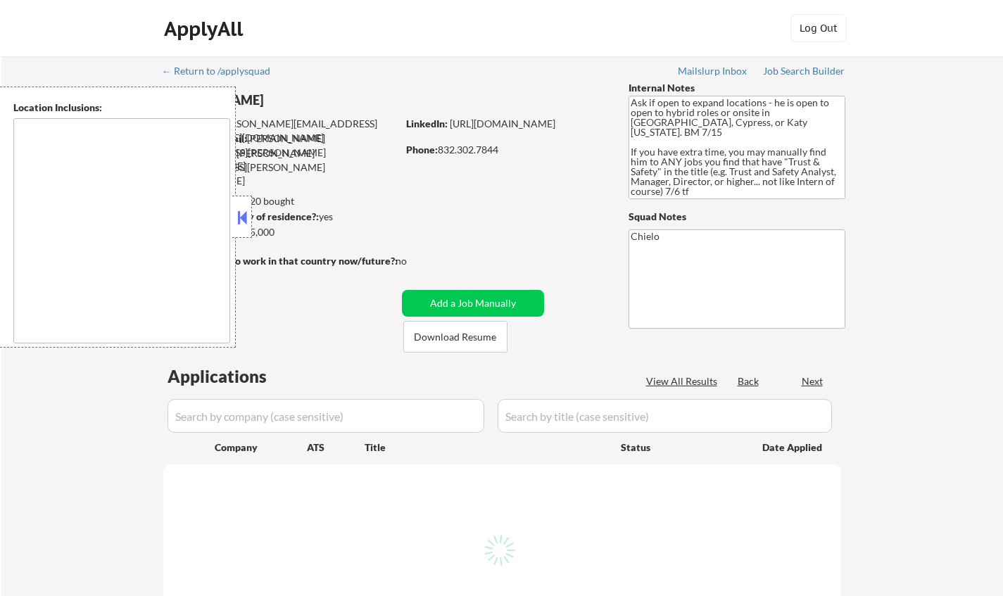
type textarea "Cypress, TX Jersey Village, TX Tomball, TX Katy, TX Spring, TX The Woodlands, T…"
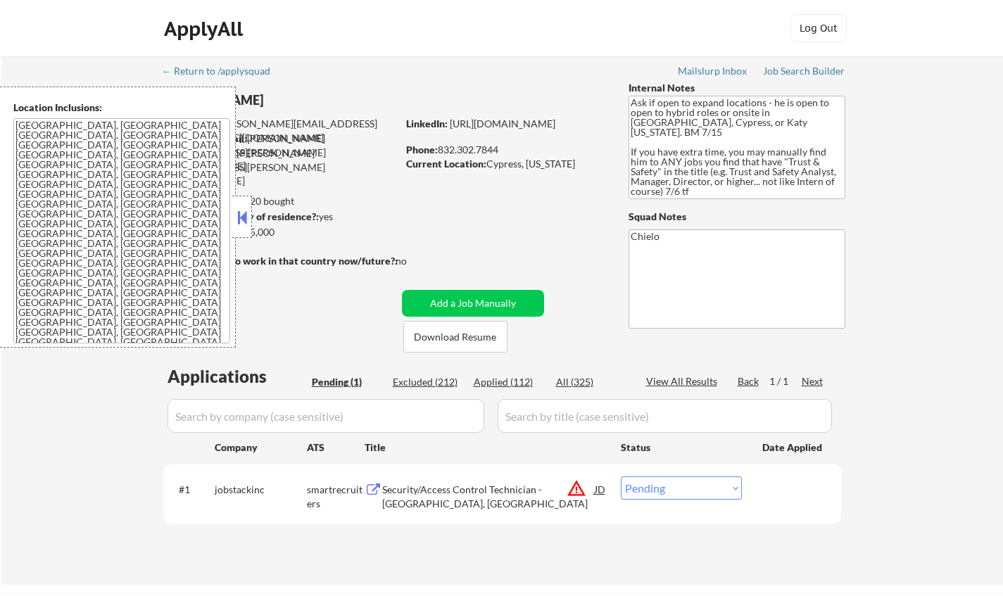
click at [247, 219] on button at bounding box center [241, 217] width 15 height 21
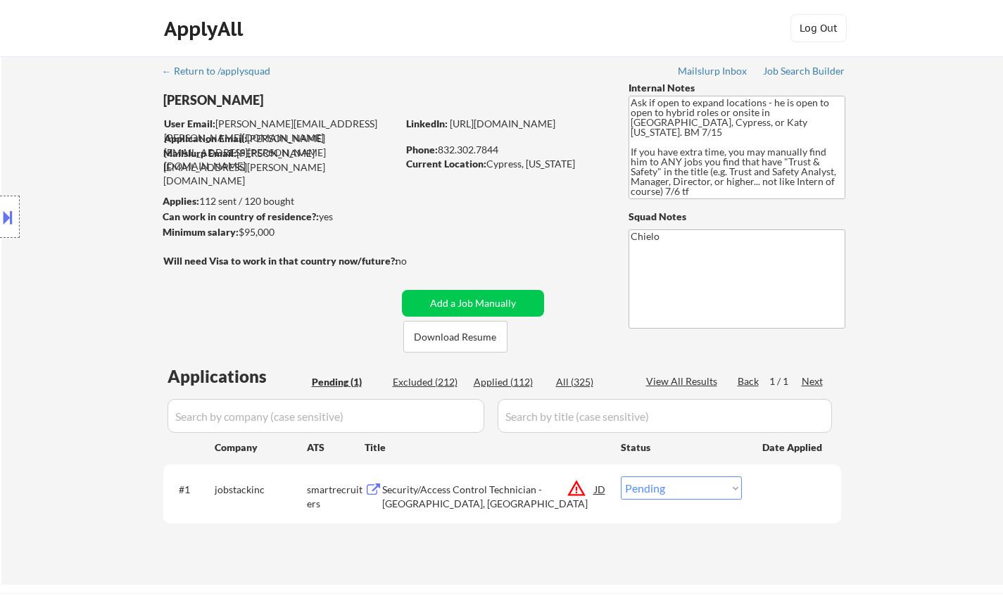
click at [9, 210] on button at bounding box center [7, 217] width 15 height 23
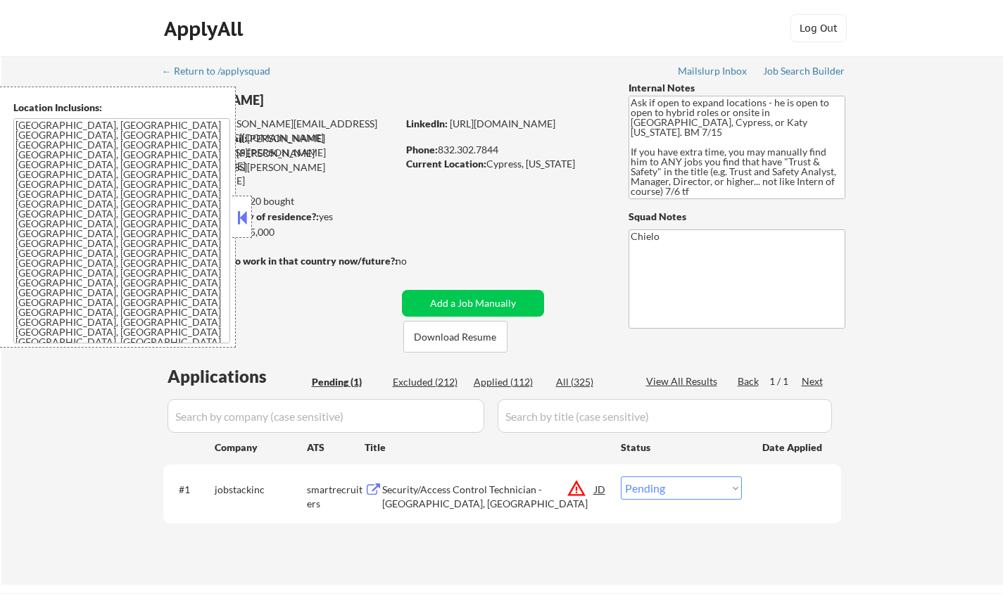
click at [684, 490] on select "Choose an option... Pending Applied Excluded (Questions) Excluded (Expired) Exc…" at bounding box center [681, 488] width 121 height 23
select select ""excluded__location_""
click at [621, 477] on select "Choose an option... Pending Applied Excluded (Questions) Excluded (Expired) Exc…" at bounding box center [681, 488] width 121 height 23
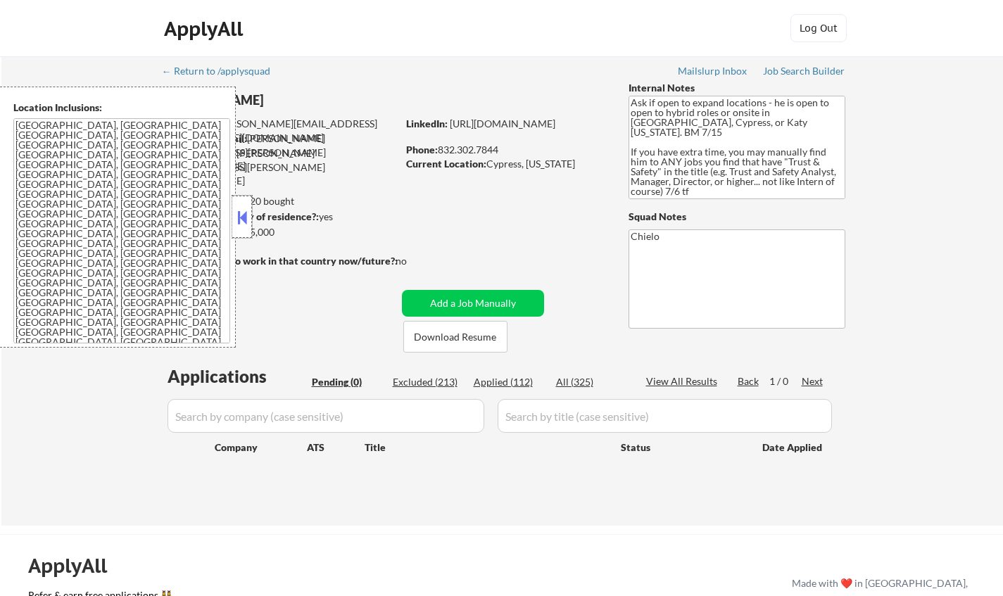
click at [234, 215] on div at bounding box center [242, 217] width 20 height 42
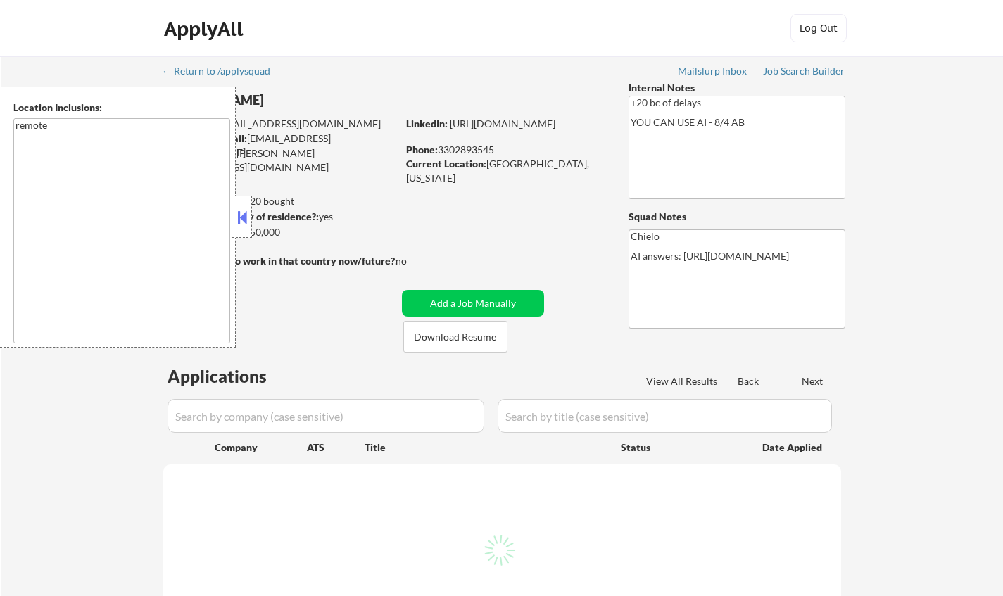
select select ""pending""
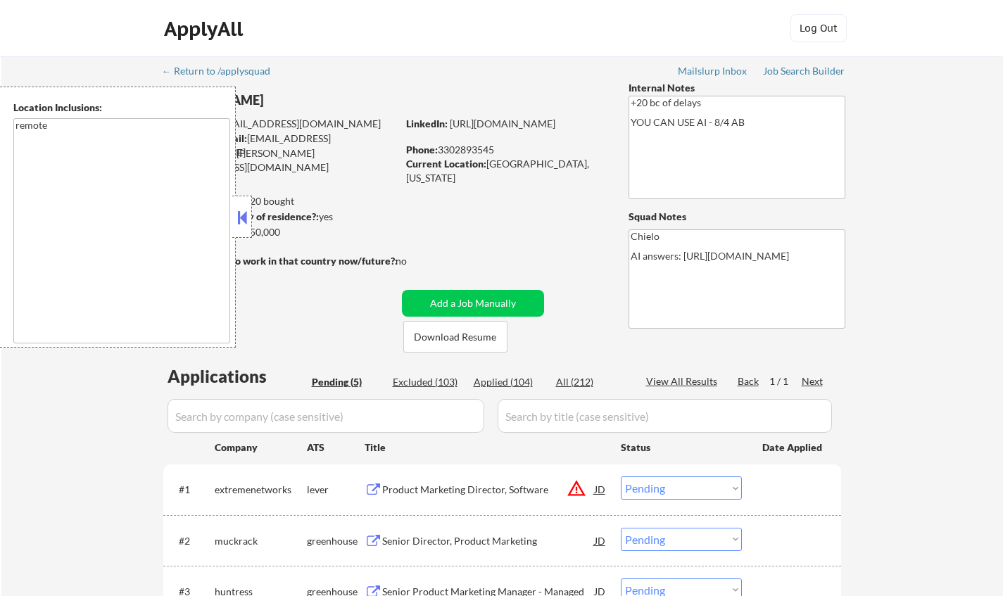
click at [233, 217] on div at bounding box center [242, 217] width 20 height 42
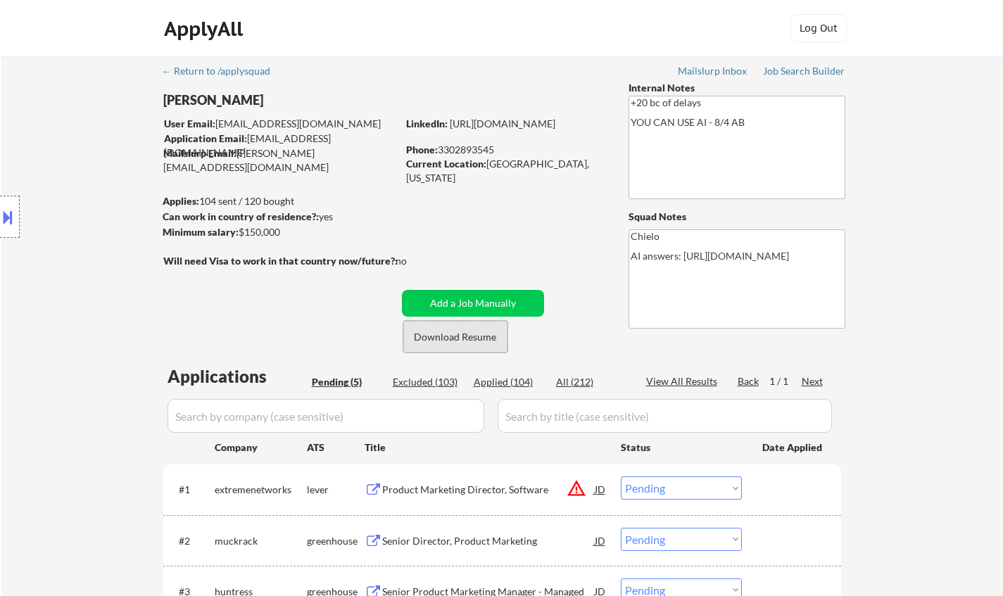
click at [432, 332] on button "Download Resume" at bounding box center [455, 337] width 104 height 32
click at [0, 201] on div at bounding box center [10, 217] width 20 height 42
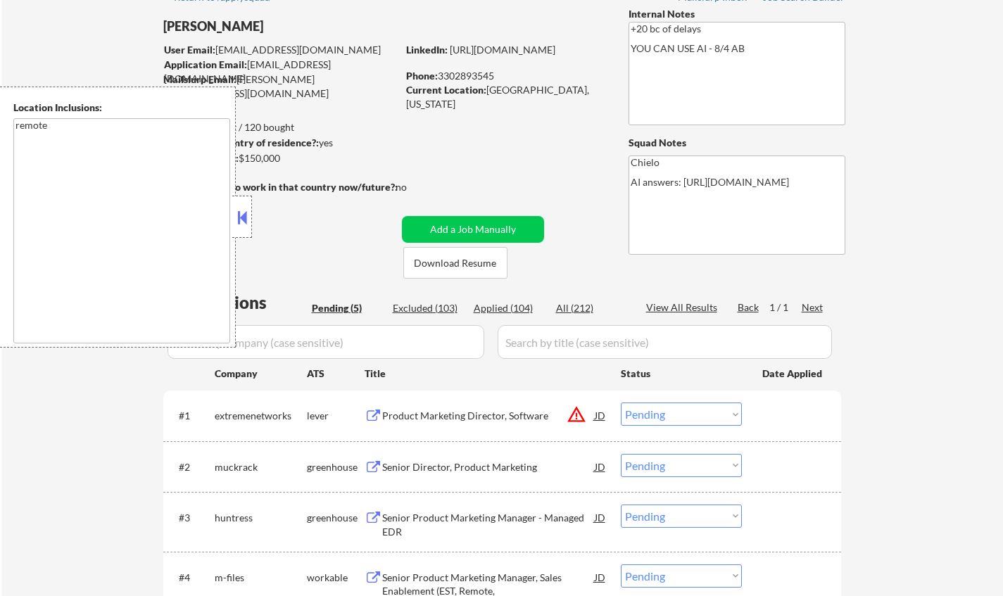
scroll to position [141, 0]
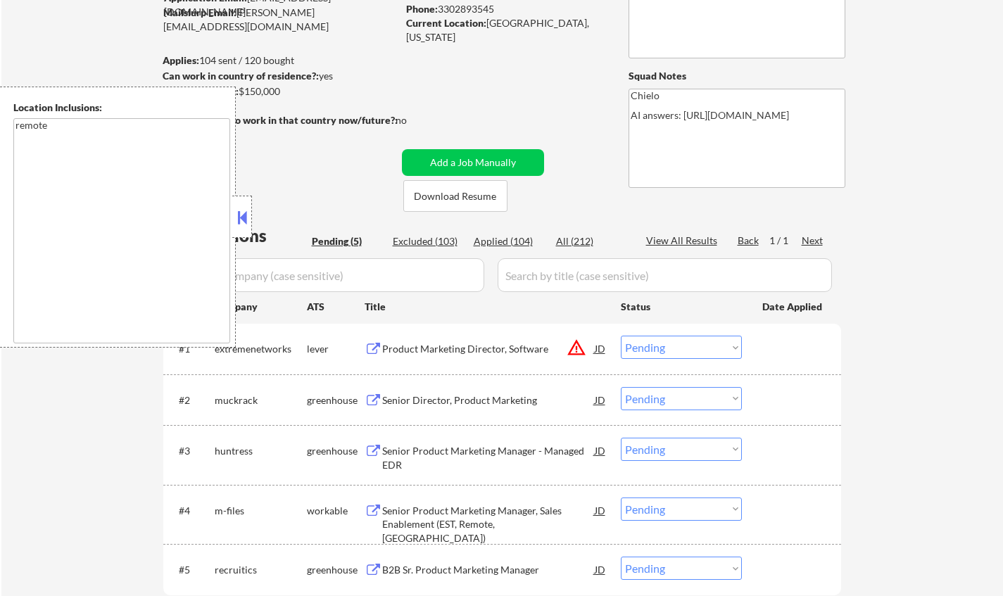
click at [597, 343] on div "JD" at bounding box center [600, 348] width 14 height 25
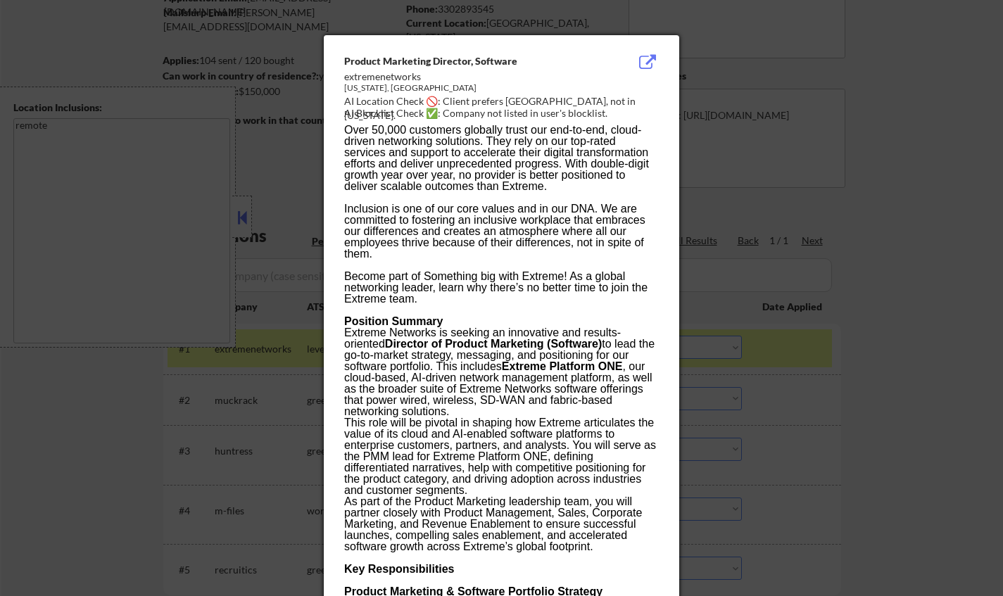
click at [869, 370] on div at bounding box center [501, 298] width 1003 height 596
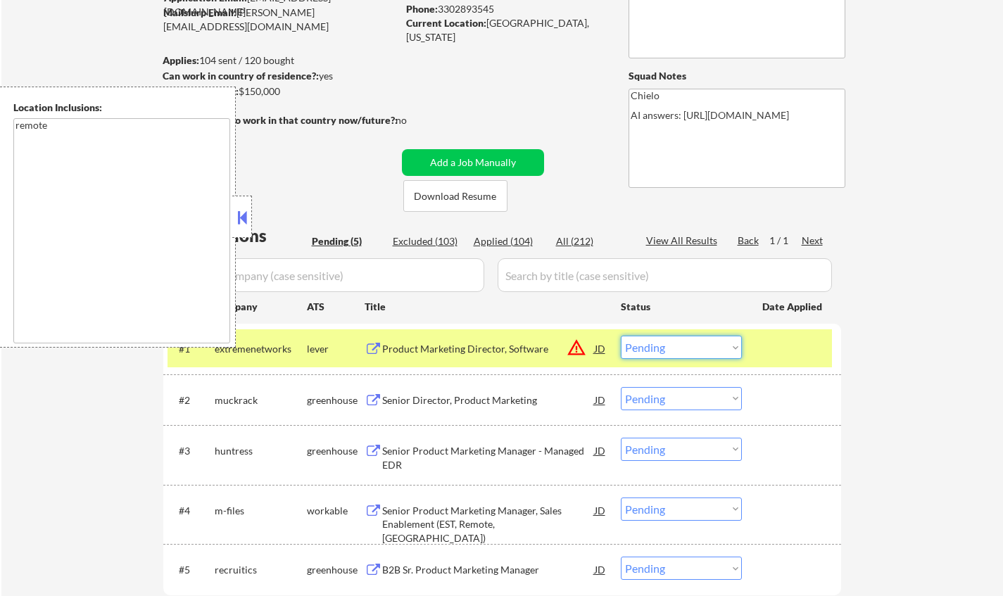
drag, startPoint x: 679, startPoint y: 347, endPoint x: 689, endPoint y: 358, distance: 15.0
click at [679, 347] on select "Choose an option... Pending Applied Excluded (Questions) Excluded (Expired) Exc…" at bounding box center [681, 347] width 121 height 23
click at [621, 336] on select "Choose an option... Pending Applied Excluded (Questions) Excluded (Expired) Exc…" at bounding box center [681, 347] width 121 height 23
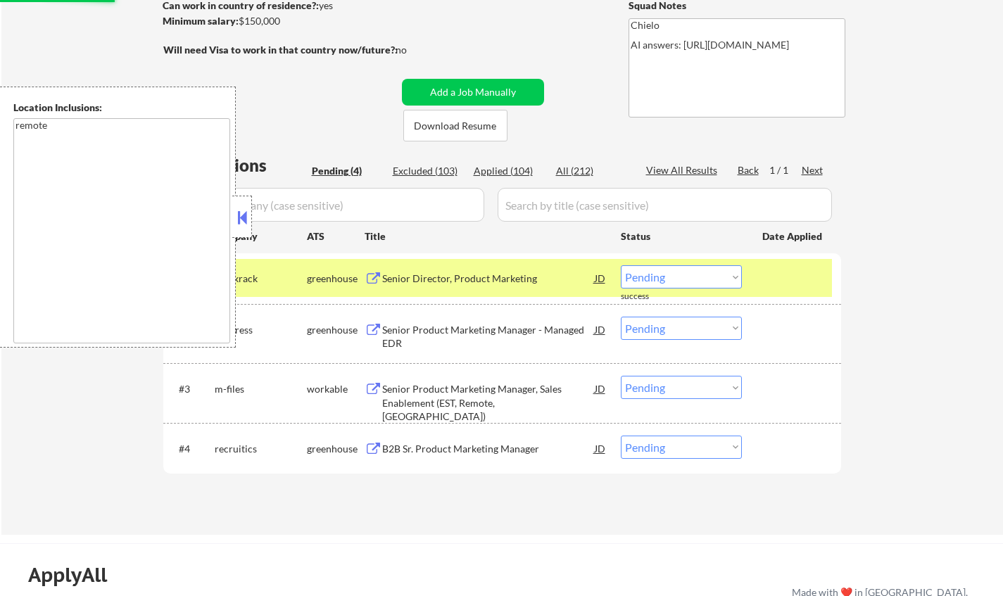
click at [462, 279] on div "Senior Director, Product Marketing" at bounding box center [488, 279] width 213 height 14
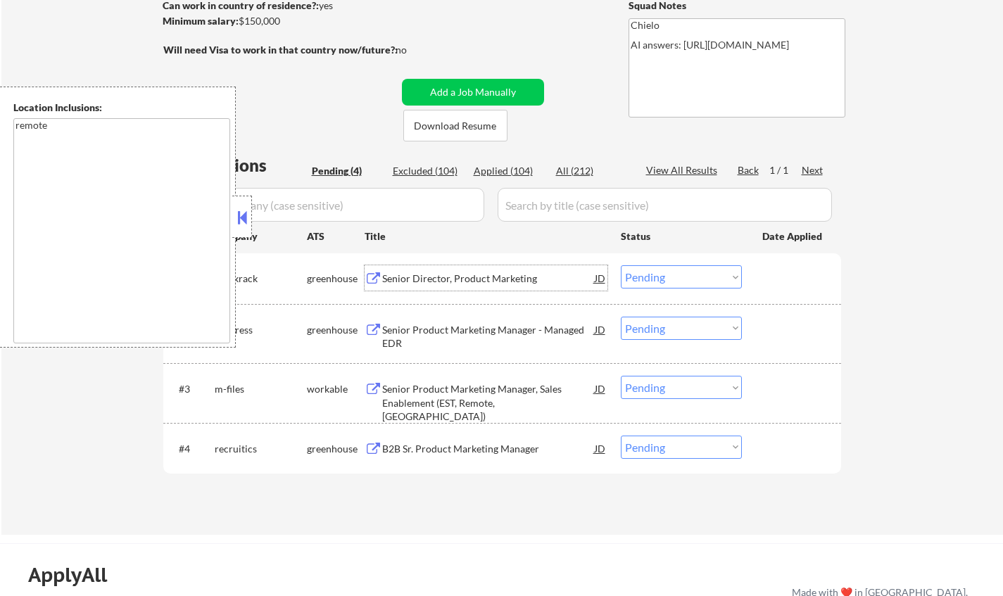
click at [237, 211] on button at bounding box center [241, 217] width 15 height 21
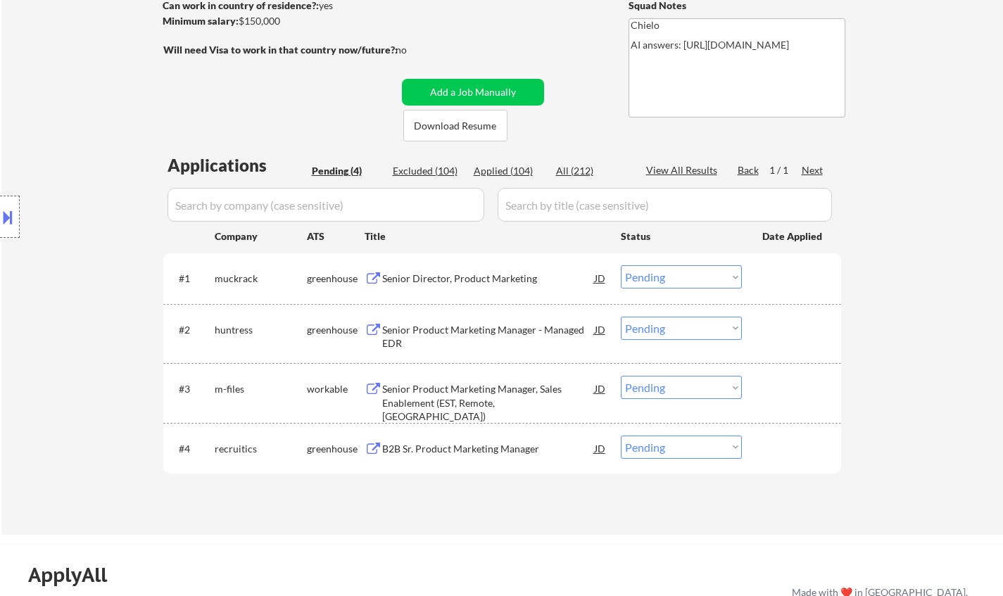
drag, startPoint x: 698, startPoint y: 275, endPoint x: 698, endPoint y: 287, distance: 12.0
click at [698, 275] on select "Choose an option... Pending Applied Excluded (Questions) Excluded (Expired) Exc…" at bounding box center [681, 276] width 121 height 23
click at [621, 265] on select "Choose an option... Pending Applied Excluded (Questions) Excluded (Expired) Exc…" at bounding box center [681, 276] width 121 height 23
select select ""pending""
